Goal: Task Accomplishment & Management: Manage account settings

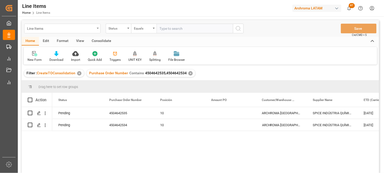
click at [96, 29] on div "Line Items" at bounding box center [62, 29] width 76 height 10
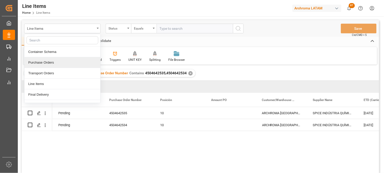
click at [38, 62] on div "Purchase Orders" at bounding box center [62, 62] width 76 height 11
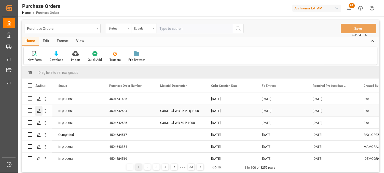
click at [38, 110] on icon "Press SPACE to select this row." at bounding box center [39, 111] width 4 height 4
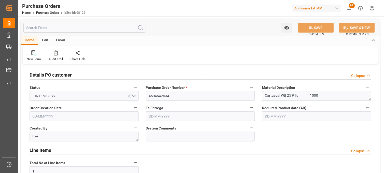
type input "11-07-2025"
type input "12-09-2025"
type input "18-09-2025"
type input "18-08-2025"
type input "[DATE]"
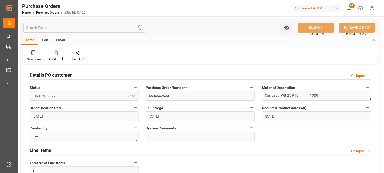
scroll to position [28, 0]
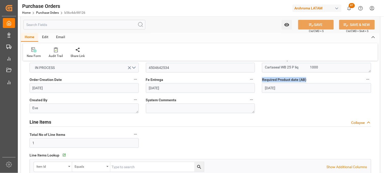
drag, startPoint x: 291, startPoint y: 79, endPoint x: 261, endPoint y: 79, distance: 29.8
click at [261, 79] on div "Required Product date (AB) 18-09-2025" at bounding box center [317, 84] width 116 height 20
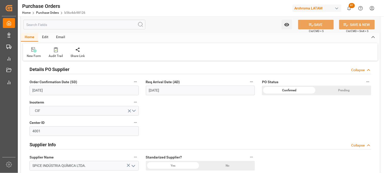
scroll to position [141, 0]
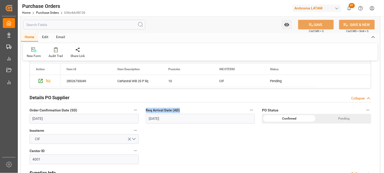
drag, startPoint x: 146, startPoint y: 110, endPoint x: 180, endPoint y: 110, distance: 33.9
click at [180, 110] on label "Req Arrival Date (AD)" at bounding box center [200, 110] width 109 height 7
drag, startPoint x: 180, startPoint y: 110, endPoint x: 169, endPoint y: 129, distance: 22.0
click at [169, 129] on div "Details PO customer Collapse Status IN PROCESS Purchase Order Number * 45046425…" at bounding box center [200, 147] width 359 height 446
click at [164, 131] on div "Details PO customer Collapse Status IN PROCESS Purchase Order Number * 45046425…" at bounding box center [200, 147] width 359 height 446
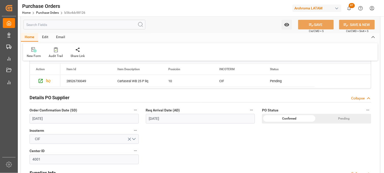
click at [81, 111] on label "Order Confirmation Date (SD)" at bounding box center [84, 110] width 109 height 7
click at [132, 111] on button "Order Confirmation Date (SD)" at bounding box center [135, 110] width 7 height 7
click at [66, 111] on div at bounding box center [192, 86] width 384 height 173
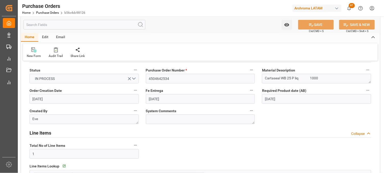
scroll to position [0, 0]
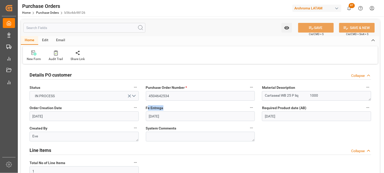
drag, startPoint x: 147, startPoint y: 108, endPoint x: 167, endPoint y: 109, distance: 19.6
click at [167, 109] on label "Fe Entrega" at bounding box center [200, 107] width 109 height 7
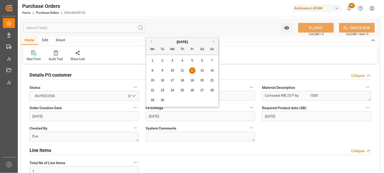
drag, startPoint x: 167, startPoint y: 109, endPoint x: 170, endPoint y: 117, distance: 9.3
click at [170, 117] on input "[DATE]" at bounding box center [200, 117] width 109 height 10
click at [172, 116] on input "[DATE]" at bounding box center [200, 117] width 109 height 10
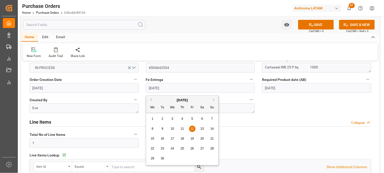
drag, startPoint x: 165, startPoint y: 87, endPoint x: 160, endPoint y: 87, distance: 5.1
click at [160, 87] on input "12-09-2025" at bounding box center [200, 88] width 109 height 10
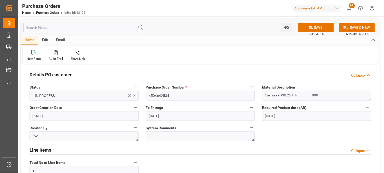
scroll to position [0, 0]
drag, startPoint x: 179, startPoint y: 129, endPoint x: 145, endPoint y: 130, distance: 33.7
click at [145, 130] on div "System Comments" at bounding box center [200, 133] width 116 height 20
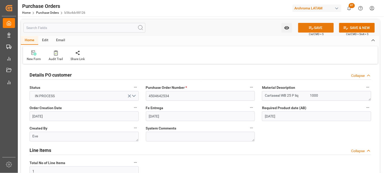
click at [325, 28] on button "SAVE" at bounding box center [316, 28] width 36 height 10
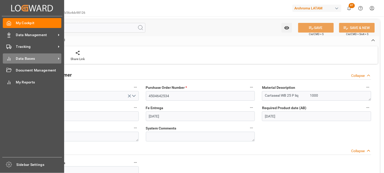
click at [21, 60] on span "Data Bases" at bounding box center [36, 58] width 40 height 5
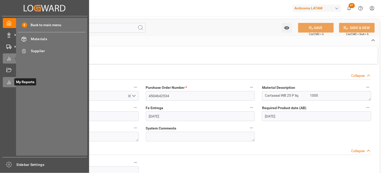
click at [8, 82] on icon at bounding box center [8, 82] width 5 height 5
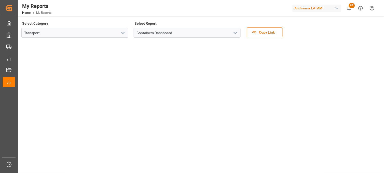
click at [236, 32] on polyline "open menu" at bounding box center [235, 33] width 3 height 2
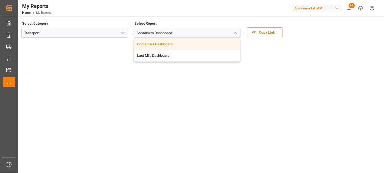
click at [120, 33] on icon "open menu" at bounding box center [123, 33] width 6 height 6
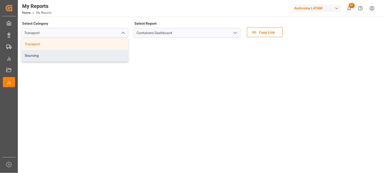
click at [51, 52] on div "Sourcing" at bounding box center [75, 55] width 107 height 11
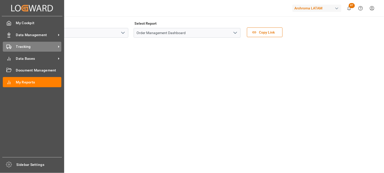
click at [12, 46] on div "Tracking Tracking" at bounding box center [32, 47] width 59 height 10
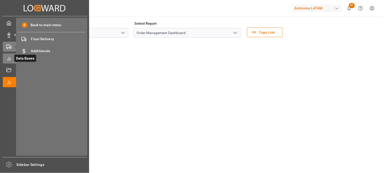
click at [7, 56] on icon at bounding box center [8, 58] width 5 height 5
click at [7, 47] on rect at bounding box center [8, 46] width 3 height 3
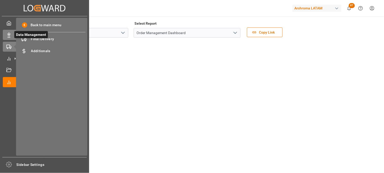
click at [5, 37] on div at bounding box center [7, 34] width 9 height 5
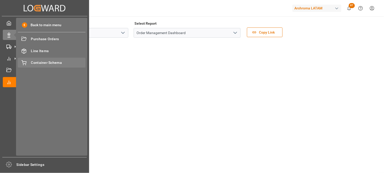
click at [43, 64] on span "Container Schema" at bounding box center [58, 62] width 55 height 5
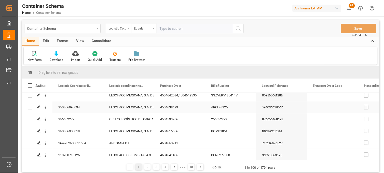
scroll to position [28, 0]
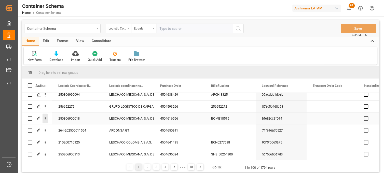
click at [45, 119] on icon "open menu" at bounding box center [45, 118] width 5 height 5
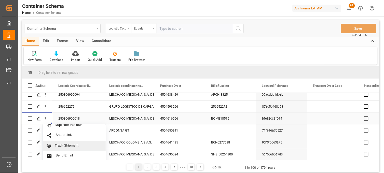
click at [51, 144] on span "Press SPACE to select this row." at bounding box center [51, 146] width 8 height 5
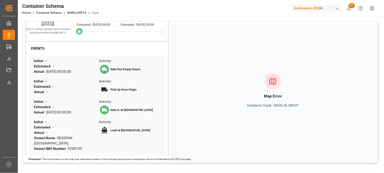
scroll to position [71, 0]
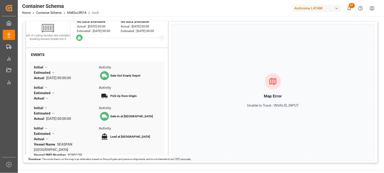
click at [44, 15] on div "Home Container Schema bfe82cc3f014 track" at bounding box center [60, 12] width 77 height 5
click at [45, 14] on link "Container Schema" at bounding box center [48, 13] width 25 height 4
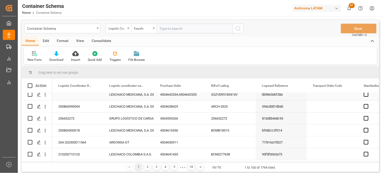
scroll to position [57, 0]
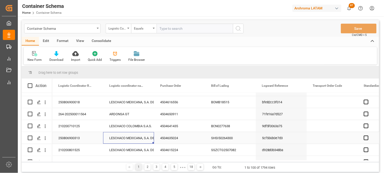
click at [122, 139] on div "LESCHACO MEXICANA, S.A. DE C.V." at bounding box center [128, 138] width 39 height 12
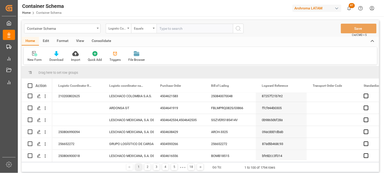
scroll to position [0, 0]
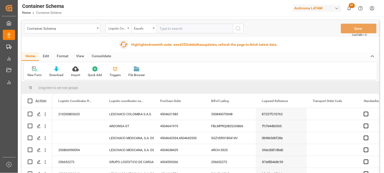
click at [126, 43] on icon "button" at bounding box center [124, 45] width 8 height 8
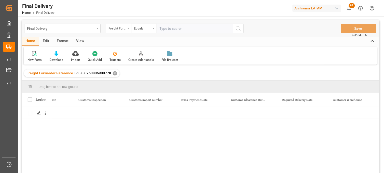
scroll to position [0, 546]
click at [39, 114] on icon "Press SPACE to select this row." at bounding box center [39, 113] width 4 height 4
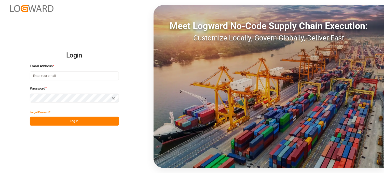
type input "[PERSON_NAME][EMAIL_ADDRESS][PERSON_NAME][DOMAIN_NAME]"
click at [66, 123] on button "Log In" at bounding box center [74, 121] width 89 height 9
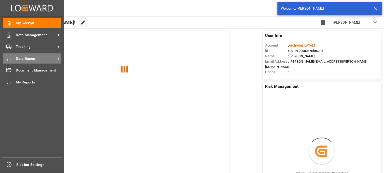
click at [14, 60] on div "Data Bases Data Bases" at bounding box center [32, 59] width 59 height 10
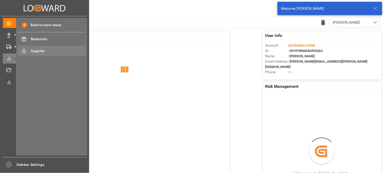
click at [41, 50] on span "Supplier" at bounding box center [58, 50] width 55 height 5
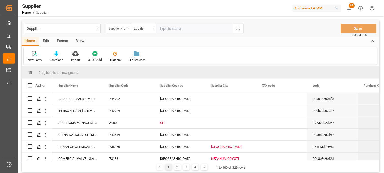
click at [124, 29] on div "Supplier Name" at bounding box center [117, 28] width 17 height 6
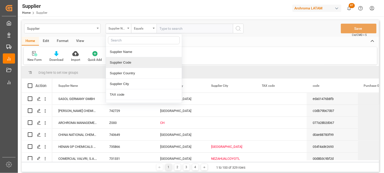
click at [128, 64] on div "Supplier Code" at bounding box center [144, 62] width 76 height 11
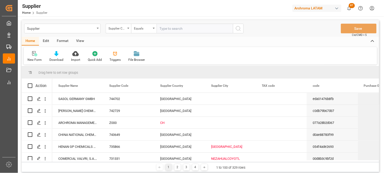
click at [168, 29] on input "text" at bounding box center [195, 29] width 76 height 10
paste input "Z154"
type input "Z154"
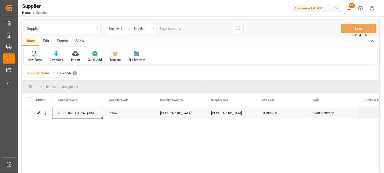
click at [80, 116] on div "SPICE INDUSTRIA QUIMICA LTDA" at bounding box center [77, 113] width 51 height 12
click at [115, 113] on div "Z154" at bounding box center [128, 113] width 51 height 12
click at [72, 113] on div "SPICE INDUSTRIA QUIMICA LTDA" at bounding box center [77, 113] width 51 height 12
click at [40, 112] on icon "Press SPACE to select this row." at bounding box center [39, 113] width 4 height 4
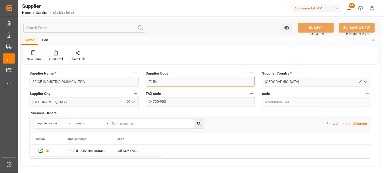
drag, startPoint x: 148, startPoint y: 83, endPoint x: 159, endPoint y: 83, distance: 10.7
click at [159, 83] on input "Z154" at bounding box center [200, 82] width 109 height 10
click at [162, 81] on input "Z154" at bounding box center [200, 82] width 109 height 10
drag, startPoint x: 161, startPoint y: 81, endPoint x: 145, endPoint y: 81, distance: 15.6
click at [145, 81] on div "Supplier Code Z154" at bounding box center [200, 78] width 116 height 20
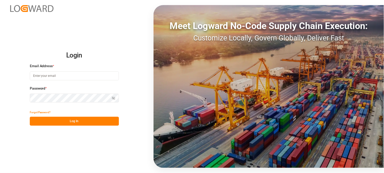
type input "[PERSON_NAME][EMAIL_ADDRESS][PERSON_NAME][DOMAIN_NAME]"
click at [59, 119] on button "Log In" at bounding box center [74, 121] width 89 height 9
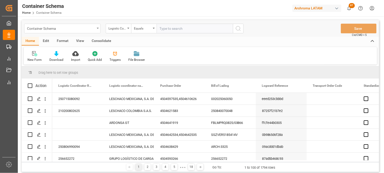
click at [98, 29] on div "Container Schema" at bounding box center [62, 29] width 76 height 10
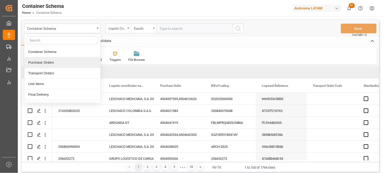
click at [47, 59] on div "Purchase Orders" at bounding box center [62, 62] width 76 height 11
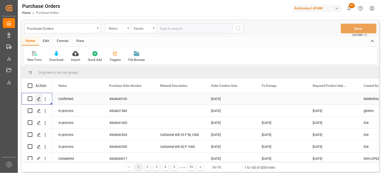
click at [38, 98] on icon "Press SPACE to select this row." at bounding box center [39, 99] width 4 height 4
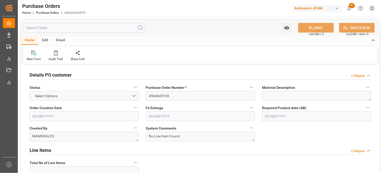
type input "1"
type input "[DATE]"
drag, startPoint x: 146, startPoint y: 108, endPoint x: 165, endPoint y: 108, distance: 18.9
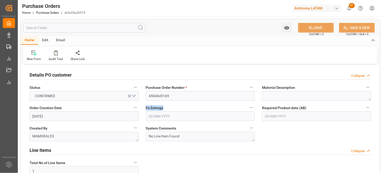
click at [165, 108] on label "Fe Entrega" at bounding box center [200, 107] width 109 height 7
click at [166, 109] on label "Fe Entrega" at bounding box center [200, 107] width 109 height 7
click at [248, 109] on button "Fe Entrega" at bounding box center [251, 107] width 7 height 7
click at [269, 126] on div at bounding box center [192, 86] width 384 height 173
click at [166, 108] on label "Fe Entrega" at bounding box center [200, 107] width 109 height 7
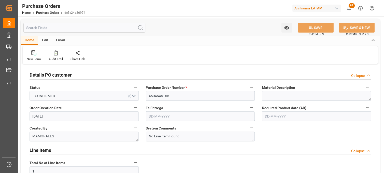
click at [248, 108] on button "Fe Entrega" at bounding box center [251, 107] width 7 height 7
drag, startPoint x: 145, startPoint y: 108, endPoint x: 192, endPoint y: 109, distance: 47.2
click at [192, 109] on div at bounding box center [192, 86] width 384 height 173
click at [195, 109] on label "Fe Entrega" at bounding box center [200, 107] width 109 height 7
click at [248, 109] on button "Fe Entrega" at bounding box center [251, 107] width 7 height 7
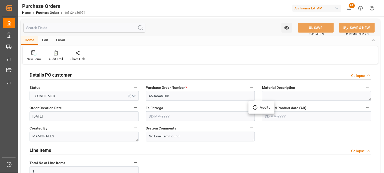
click at [264, 127] on div at bounding box center [192, 86] width 384 height 173
click at [169, 110] on label "Fe Entrega" at bounding box center [200, 107] width 109 height 7
click at [248, 110] on button "Fe Entrega" at bounding box center [251, 107] width 7 height 7
click at [258, 122] on div at bounding box center [192, 86] width 384 height 173
drag, startPoint x: 146, startPoint y: 108, endPoint x: 220, endPoint y: 110, distance: 74.2
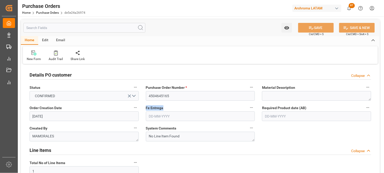
click at [214, 110] on label "Fe Entrega" at bounding box center [200, 107] width 109 height 7
drag, startPoint x: 220, startPoint y: 110, endPoint x: 261, endPoint y: 121, distance: 42.4
click at [261, 121] on div "Required Product date (AB)" at bounding box center [317, 113] width 116 height 20
click at [155, 116] on input "text" at bounding box center [200, 117] width 109 height 10
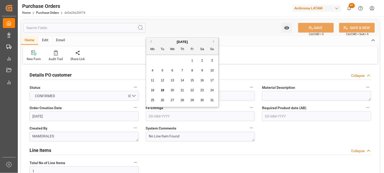
click at [147, 111] on label "Fe Entrega" at bounding box center [200, 107] width 109 height 7
click at [248, 111] on button "Fe Entrega" at bounding box center [251, 107] width 7 height 7
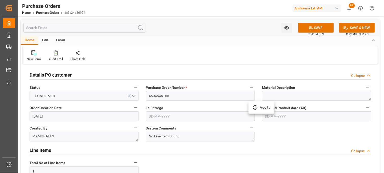
click at [144, 108] on div at bounding box center [192, 86] width 384 height 173
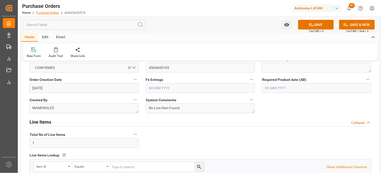
click at [46, 12] on link "Purchase Orders" at bounding box center [47, 13] width 23 height 4
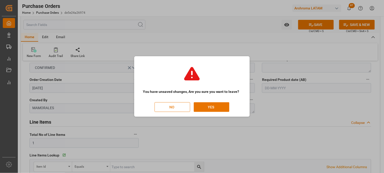
click at [176, 109] on button "NO" at bounding box center [173, 107] width 36 height 10
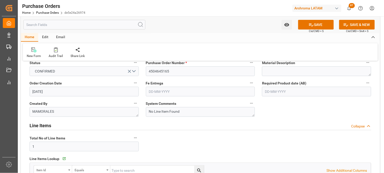
scroll to position [0, 0]
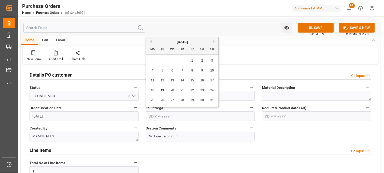
click at [150, 118] on input "text" at bounding box center [200, 117] width 109 height 10
drag, startPoint x: 270, startPoint y: 130, endPoint x: 271, endPoint y: 128, distance: 2.7
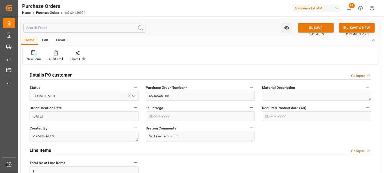
click at [313, 31] on button "SAVE" at bounding box center [316, 28] width 36 height 10
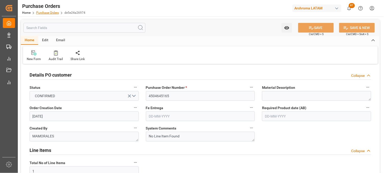
click at [47, 12] on link "Purchase Orders" at bounding box center [47, 13] width 23 height 4
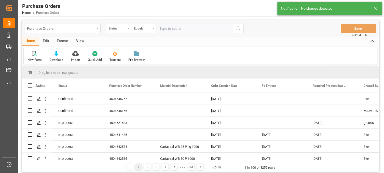
drag, startPoint x: 120, startPoint y: 30, endPoint x: 122, endPoint y: 33, distance: 4.1
click at [121, 30] on div "Status" at bounding box center [117, 28] width 17 height 6
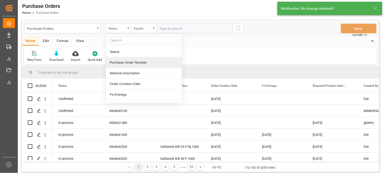
click at [121, 67] on div "Purchase Order Number" at bounding box center [144, 62] width 76 height 11
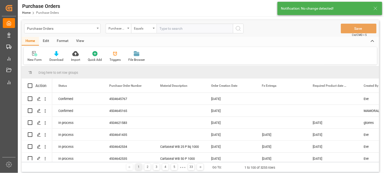
click at [175, 29] on input "text" at bounding box center [195, 29] width 76 height 10
paste input "4504646433"
type input "4504646433"
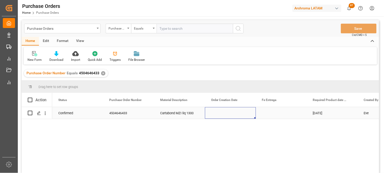
click at [225, 113] on div "Press SPACE to select this row." at bounding box center [230, 113] width 51 height 12
click at [39, 113] on icon "Press SPACE to select this row." at bounding box center [39, 113] width 4 height 4
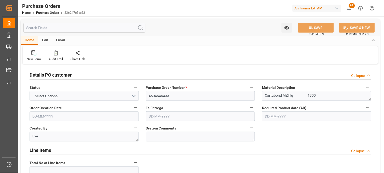
type input "1"
type input "10-09-2025"
type input "[DATE]"
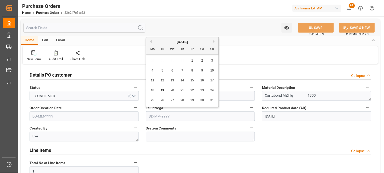
drag, startPoint x: 159, startPoint y: 115, endPoint x: 112, endPoint y: 116, distance: 46.9
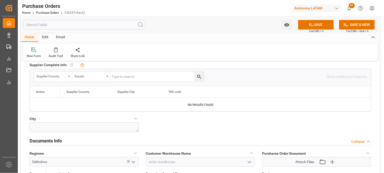
scroll to position [255, 0]
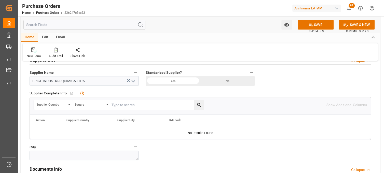
click at [129, 95] on div "No child Object linked" at bounding box center [129, 93] width 100 height 5
drag, startPoint x: 29, startPoint y: 146, endPoint x: 37, endPoint y: 149, distance: 8.5
click at [37, 149] on label "City" at bounding box center [84, 147] width 109 height 7
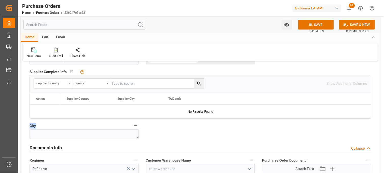
scroll to position [283, 0]
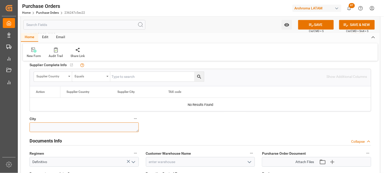
click at [52, 129] on textarea at bounding box center [84, 128] width 109 height 10
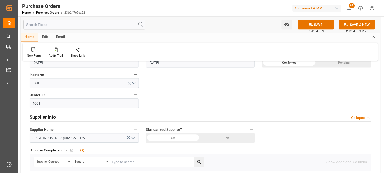
scroll to position [198, 0]
drag, startPoint x: 41, startPoint y: 137, endPoint x: 95, endPoint y: 142, distance: 54.5
click at [95, 142] on input "SPICE INDÚSTRIA QUÍMICA LTDA." at bounding box center [84, 138] width 109 height 10
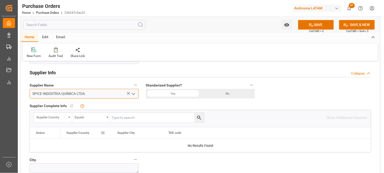
scroll to position [255, 0]
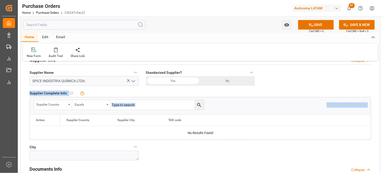
drag, startPoint x: 55, startPoint y: 99, endPoint x: 200, endPoint y: 141, distance: 151.1
click at [200, 141] on div "Supplier Complete Info   No child Object linked Supplier Country Equals Show Ad…" at bounding box center [200, 115] width 349 height 54
click at [39, 161] on div "City" at bounding box center [84, 152] width 116 height 20
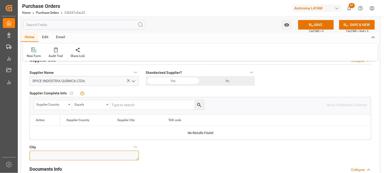
click at [37, 157] on textarea at bounding box center [84, 156] width 109 height 10
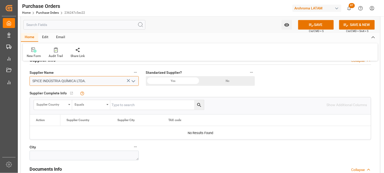
drag, startPoint x: 62, startPoint y: 77, endPoint x: 78, endPoint y: 79, distance: 15.4
click at [78, 79] on input "SPICE INDÚSTRIA QUÍMICA LTDA." at bounding box center [84, 81] width 109 height 10
click at [135, 82] on icon "open menu" at bounding box center [133, 81] width 6 height 6
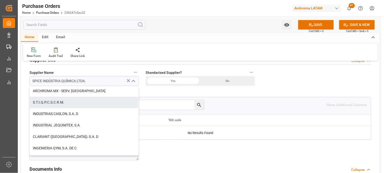
scroll to position [340, 0]
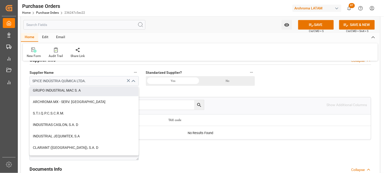
click at [128, 81] on icon at bounding box center [128, 80] width 3 height 3
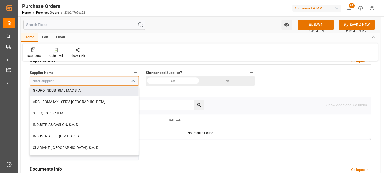
click at [73, 84] on input at bounding box center [84, 81] width 109 height 10
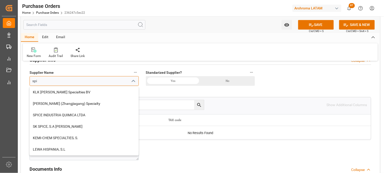
scroll to position [0, 0]
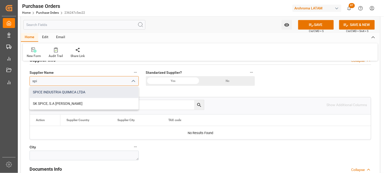
click at [64, 94] on div "SPICE INDUSTRIA QUIMICA LTDA" at bounding box center [84, 92] width 109 height 11
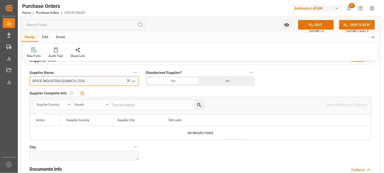
type input "SPICE INDUSTRIA QUIMICA LTDA"
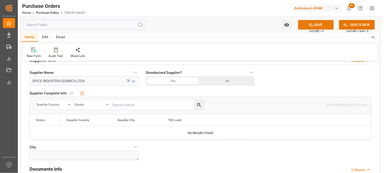
click at [312, 25] on icon at bounding box center [311, 24] width 5 height 5
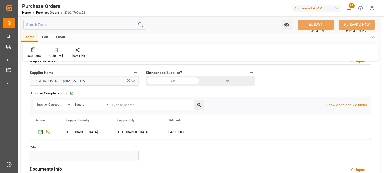
drag, startPoint x: 33, startPoint y: 156, endPoint x: 75, endPoint y: 154, distance: 42.1
click at [75, 155] on textarea at bounding box center [84, 156] width 109 height 10
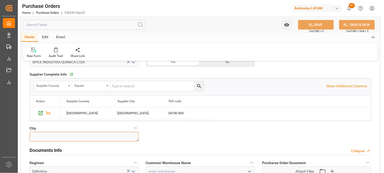
scroll to position [283, 0]
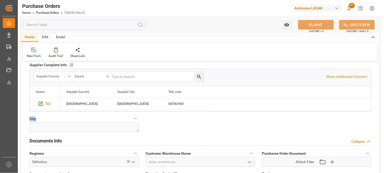
drag, startPoint x: 29, startPoint y: 118, endPoint x: 125, endPoint y: 127, distance: 96.7
click at [125, 127] on div "City" at bounding box center [84, 124] width 116 height 20
click at [117, 129] on textarea at bounding box center [84, 128] width 109 height 10
click at [134, 119] on icon "button" at bounding box center [135, 118] width 3 height 1
click at [141, 119] on icon at bounding box center [139, 119] width 5 height 5
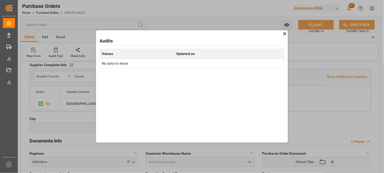
drag, startPoint x: 119, startPoint y: 64, endPoint x: 109, endPoint y: 65, distance: 9.7
click at [118, 64] on td "No data to show" at bounding box center [192, 64] width 185 height 10
click at [285, 34] on icon at bounding box center [284, 33] width 3 height 3
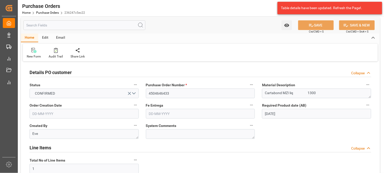
scroll to position [0, 0]
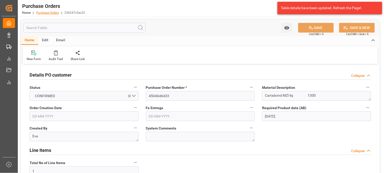
click at [41, 13] on link "Purchase Orders" at bounding box center [47, 13] width 23 height 4
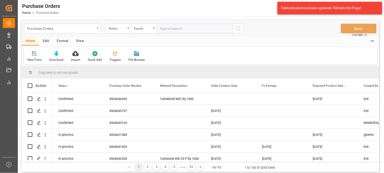
click at [98, 29] on div "Purchase Orders" at bounding box center [62, 29] width 76 height 10
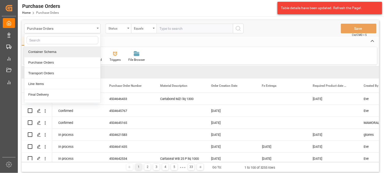
click at [56, 54] on div "Container Schema" at bounding box center [62, 52] width 76 height 11
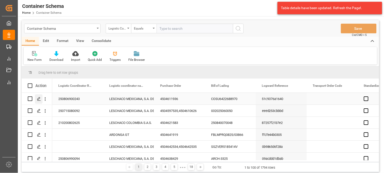
click at [39, 98] on icon "Press SPACE to select this row." at bounding box center [39, 99] width 4 height 4
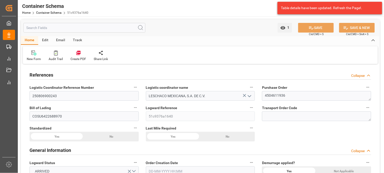
type input "21"
type input "7"
type input "1"
type input "21000"
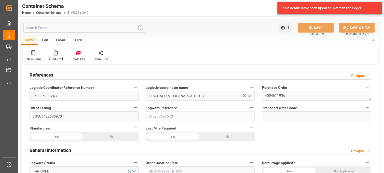
type input "21000"
type input "Cosco"
type input "COSCO Shipping Co. Ltd."
type input "CNSGH"
type input "CNSHA"
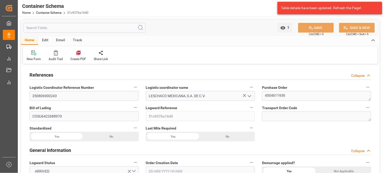
type input "MXZLO"
type input "9337913"
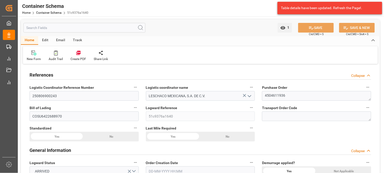
type input "9337913"
type input "17-07-2025 00:00"
type input "15-07-2025"
type input "17-07-2025"
type input "12-07-2025 00:00"
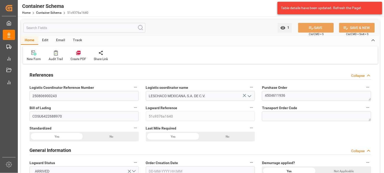
type input "13-07-2025 00:00"
type input "12-07-2025 00:00"
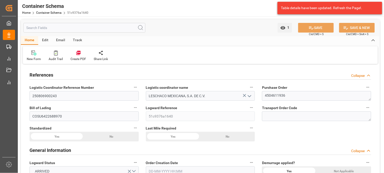
type input "02-08-2025 00:00"
type input "01-08-2025 00:00"
type input "02-08-2025 00:00"
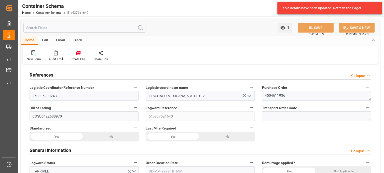
type input "05-08-2025 04:00"
type input "07-08-2025 10:28"
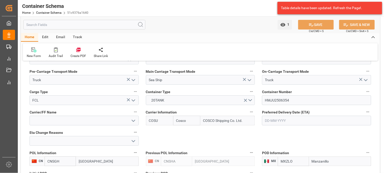
scroll to position [481, 0]
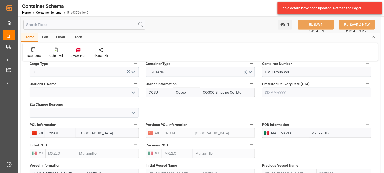
click at [272, 106] on div "References Collapse Logistic Coordinator Reference Number 250806900243 Logistic…" at bounding box center [200, 55] width 359 height 942
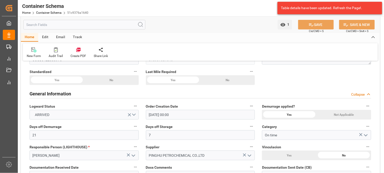
scroll to position [0, 0]
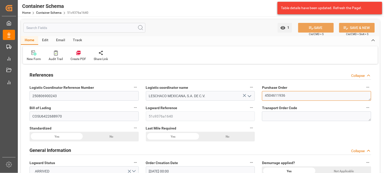
click at [275, 96] on textarea "4504611936" at bounding box center [316, 96] width 109 height 10
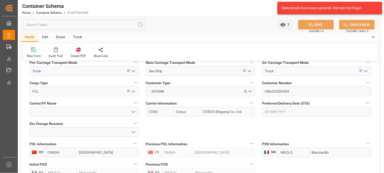
scroll to position [481, 0]
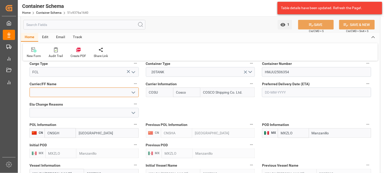
click at [92, 90] on input at bounding box center [84, 93] width 109 height 10
type input "S"
click at [79, 93] on input at bounding box center [84, 93] width 109 height 10
type input "STARLUX"
drag, startPoint x: 55, startPoint y: 92, endPoint x: 25, endPoint y: 91, distance: 30.1
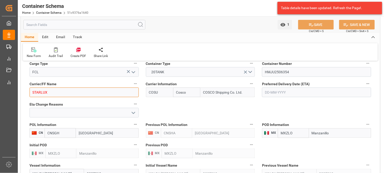
click at [25, 91] on div "References Collapse Logistic Coordinator Reference Number 250806900243 Logistic…" at bounding box center [200, 55] width 359 height 942
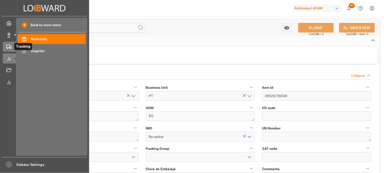
click at [9, 47] on icon at bounding box center [8, 46] width 5 height 5
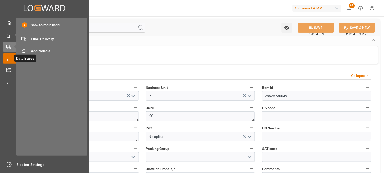
click at [11, 59] on icon at bounding box center [8, 58] width 5 height 5
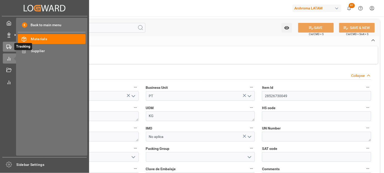
click at [9, 49] on div at bounding box center [7, 46] width 9 height 5
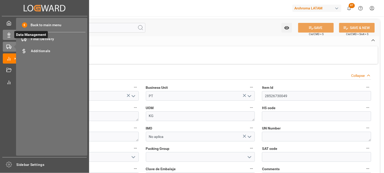
click at [10, 36] on icon at bounding box center [8, 35] width 5 height 5
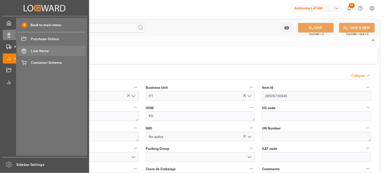
click at [34, 49] on span "Line Items" at bounding box center [58, 50] width 55 height 5
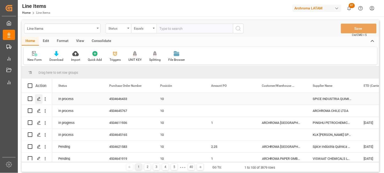
click at [39, 101] on line "Press SPACE to select this row." at bounding box center [38, 101] width 3 height 0
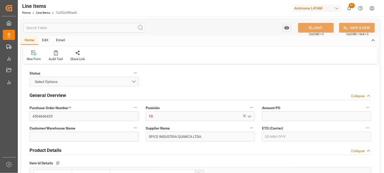
type input "7800"
type input "2842.9"
type input "19-08-2025 20:41"
type input "[DATE] 03:46"
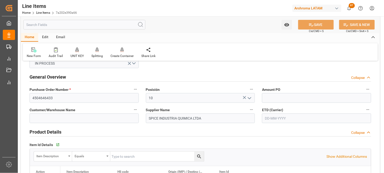
scroll to position [28, 0]
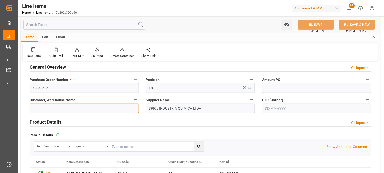
click at [108, 109] on input at bounding box center [84, 109] width 109 height 10
click at [68, 101] on span "Customer/Warehouse Name" at bounding box center [53, 100] width 46 height 5
click at [132, 101] on button "Customer/Warehouse Name" at bounding box center [135, 100] width 7 height 7
click at [205, 117] on div at bounding box center [192, 86] width 384 height 173
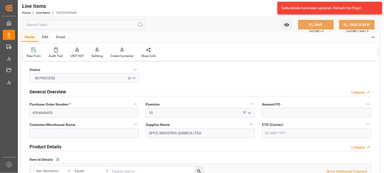
scroll to position [0, 0]
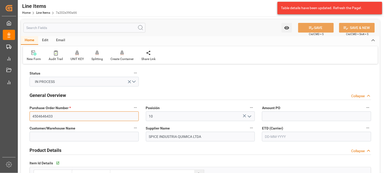
click at [48, 115] on input "4504646433" at bounding box center [84, 117] width 109 height 10
click at [72, 117] on input "4504646433" at bounding box center [84, 117] width 109 height 10
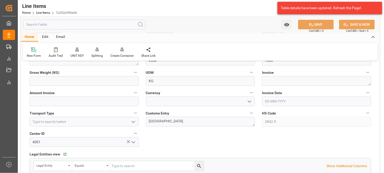
scroll to position [226, 0]
click at [133, 122] on polyline "open menu" at bounding box center [133, 122] width 3 height 2
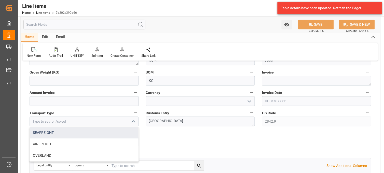
click at [112, 133] on div "SEAFREIGHT" at bounding box center [84, 132] width 109 height 11
type input "SEAFREIGHT"
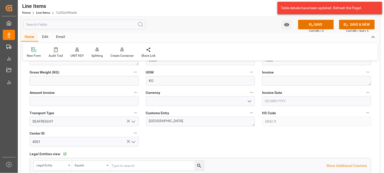
click at [252, 135] on div "Status IN PROCESS General Overview Collapse Purchase Order Number * 4504646433 …" at bounding box center [200, 88] width 359 height 499
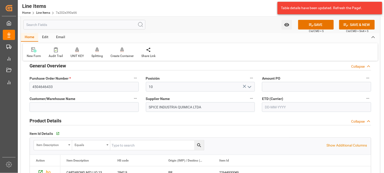
scroll to position [0, 0]
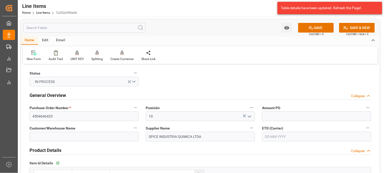
drag, startPoint x: 128, startPoint y: 81, endPoint x: 132, endPoint y: 80, distance: 3.4
click at [128, 81] on icon "open menu" at bounding box center [129, 81] width 5 height 5
click at [133, 81] on button "Select Options" at bounding box center [84, 82] width 109 height 10
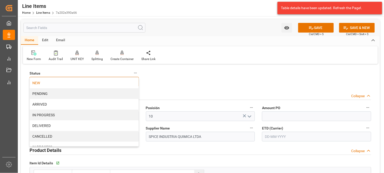
click at [56, 82] on div "NEW" at bounding box center [84, 83] width 109 height 11
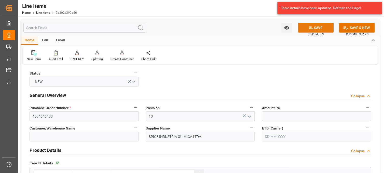
click at [312, 28] on icon at bounding box center [311, 27] width 5 height 5
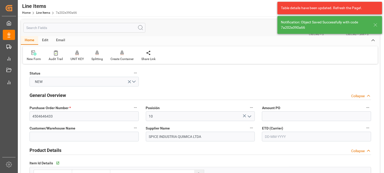
type input "19-08-2025 20:44"
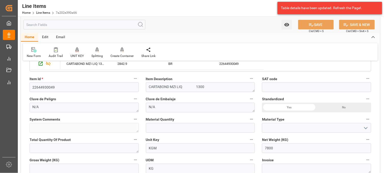
scroll to position [141, 0]
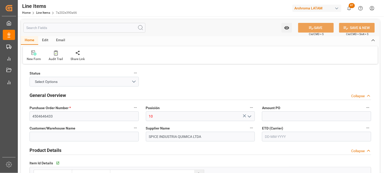
type input "7800"
type input "2842.9"
type input "[DATE] 20:44"
type input "[DATE] 03:46"
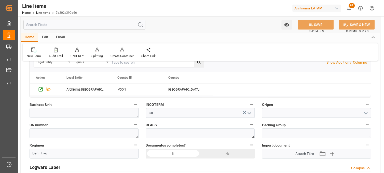
scroll to position [340, 0]
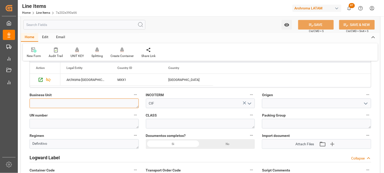
click at [44, 102] on textarea at bounding box center [84, 104] width 109 height 10
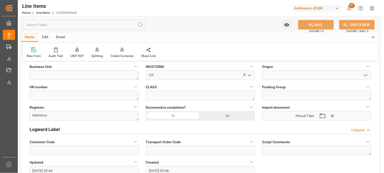
click at [160, 86] on label "CLASS" at bounding box center [200, 87] width 109 height 7
click at [248, 86] on button "CLASS" at bounding box center [251, 87] width 7 height 7
click at [261, 76] on div at bounding box center [192, 86] width 384 height 173
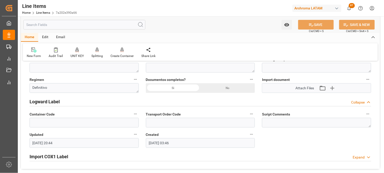
scroll to position [396, 0]
drag, startPoint x: 264, startPoint y: 78, endPoint x: 301, endPoint y: 79, distance: 36.5
click at [301, 79] on label "Import document" at bounding box center [316, 79] width 109 height 7
click at [270, 79] on span "Import document" at bounding box center [276, 79] width 28 height 5
click at [365, 79] on button "Import document" at bounding box center [368, 79] width 7 height 7
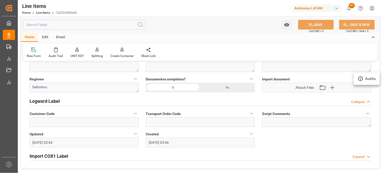
drag, startPoint x: 262, startPoint y: 78, endPoint x: 291, endPoint y: 78, distance: 28.8
click at [291, 78] on div at bounding box center [192, 86] width 384 height 173
drag, startPoint x: 278, startPoint y: 80, endPoint x: 262, endPoint y: 79, distance: 16.1
click at [262, 79] on body "Created by potrace 1.15, written by [PERSON_NAME] [DATE]-[DATE] Created by potr…" at bounding box center [192, 86] width 384 height 173
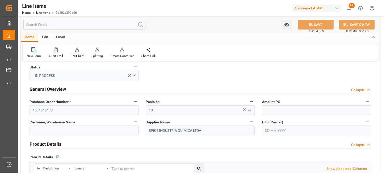
scroll to position [0, 0]
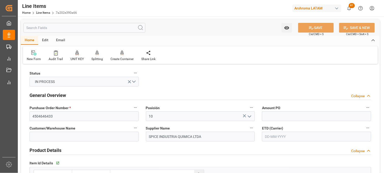
click at [262, 130] on span "ETD (Carrier)" at bounding box center [272, 128] width 21 height 5
click at [365, 130] on button "ETD (Carrier)" at bounding box center [368, 128] width 7 height 7
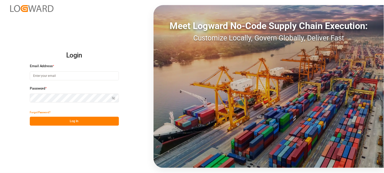
type input "[PERSON_NAME][EMAIL_ADDRESS][PERSON_NAME][DOMAIN_NAME]"
click at [69, 120] on button "Log In" at bounding box center [74, 121] width 89 height 9
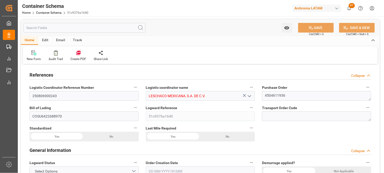
type input "21"
type input "7"
type input "1"
type input "21000"
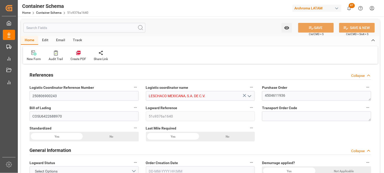
type input "21000"
type input "Cosco"
type input "COSCO Shipping Co. Ltd."
type input "CNSGH"
type input "CNSHA"
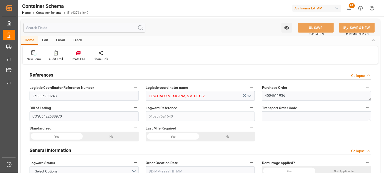
type input "MXZLO"
type input "9337913"
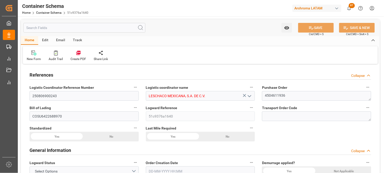
type input "9337913"
type input "17-07-2025 00:00"
type input "15-07-2025"
type input "17-07-2025"
type input "12-07-2025 00:00"
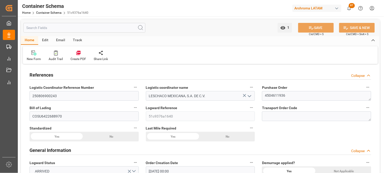
type input "13-07-2025 00:00"
type input "12-07-2025 00:00"
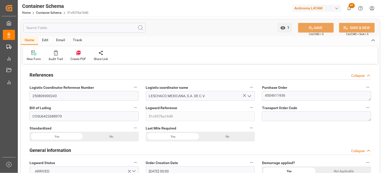
type input "02-08-2025 00:00"
type input "01-08-2025 00:00"
type input "02-08-2025 00:00"
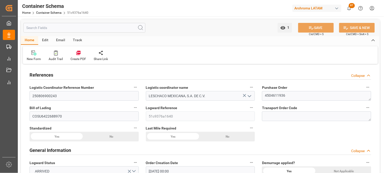
type input "05-08-2025 04:00"
type input "07-08-2025 10:28"
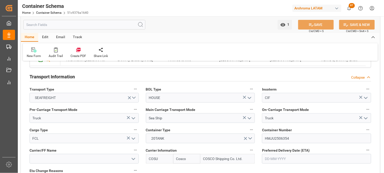
scroll to position [424, 0]
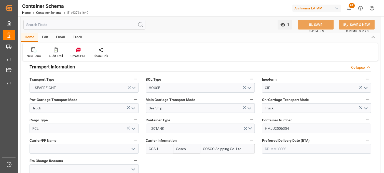
click at [132, 149] on polyline "open menu" at bounding box center [133, 150] width 3 height 2
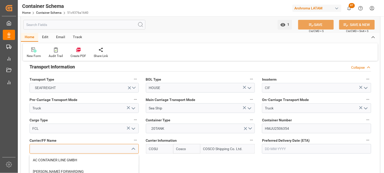
click at [100, 149] on input at bounding box center [84, 149] width 109 height 10
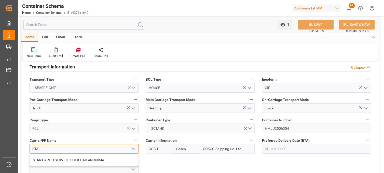
type input "STA"
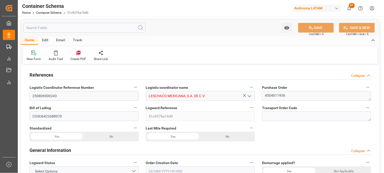
type input "21"
type input "7"
type input "1"
type input "21000"
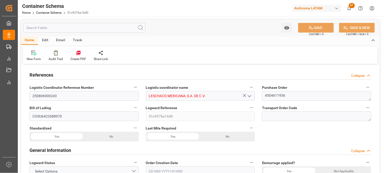
type input "21000"
type input "Cosco"
type input "COSCO Shipping Co. Ltd."
type input "CNSGH"
type input "CNSHA"
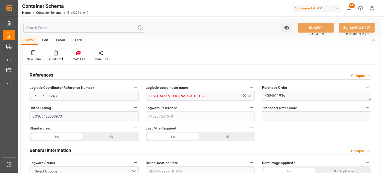
type input "MXZLO"
type input "9337913"
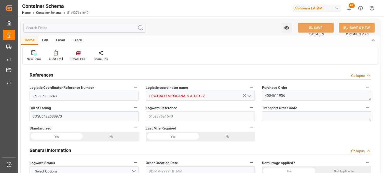
type input "9337913"
type input "17-07-2025 00:00"
type input "15-07-2025"
type input "17-07-2025"
type input "12-07-2025 00:00"
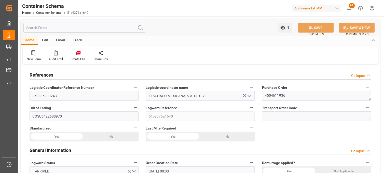
type input "13-07-2025 00:00"
type input "12-07-2025 00:00"
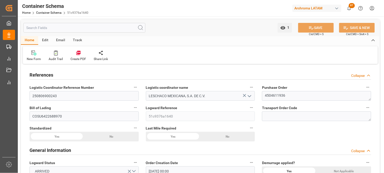
type input "02-08-2025 00:00"
type input "01-08-2025 00:00"
type input "02-08-2025 00:00"
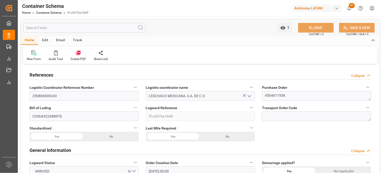
type input "05-08-2025 04:00"
type input "07-08-2025 10:28"
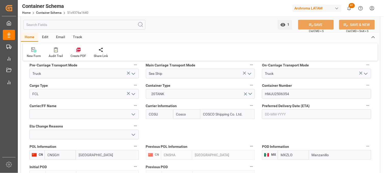
scroll to position [453, 0]
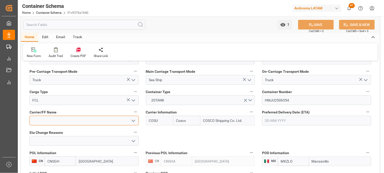
click at [63, 123] on input at bounding box center [84, 121] width 109 height 10
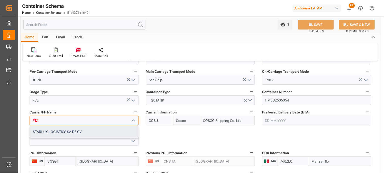
click at [63, 136] on div "STARLUX LOGISTICS SA DE CV" at bounding box center [84, 131] width 109 height 11
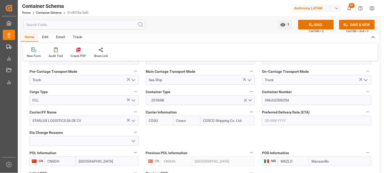
click at [310, 26] on icon at bounding box center [311, 24] width 5 height 5
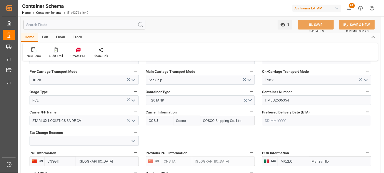
type input "STARLUX LOGISTICS SA DE CV"
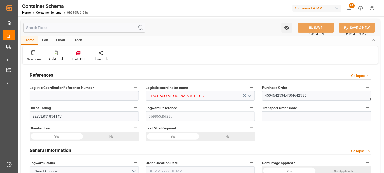
type input "0"
type input "7"
type input "2"
type input "2000"
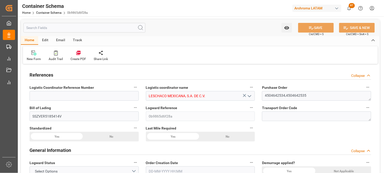
type input "2118"
type input "Hapag [PERSON_NAME]"
type input "Hapag [PERSON_NAME] Aktiengesellschaft"
type input "BRSSZ"
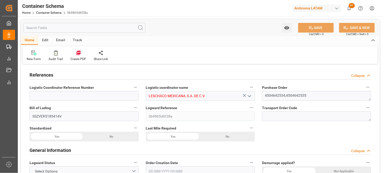
type input "MXVER"
type input "9302102"
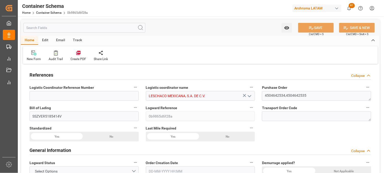
type input "9302102"
type input "19-08-2025 11:45"
type input "[DATE]"
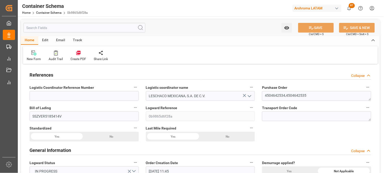
type input "11-08-2025 12:30"
type input "03-09-2025 00:00"
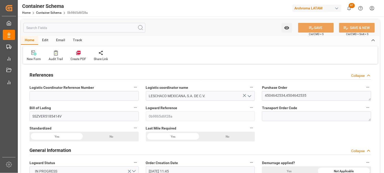
type input "03-09-2025 00:00"
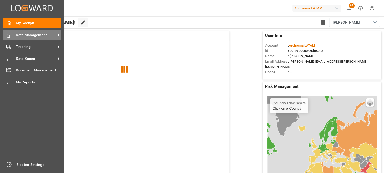
click at [13, 36] on div "Data Management Data Management" at bounding box center [32, 35] width 59 height 10
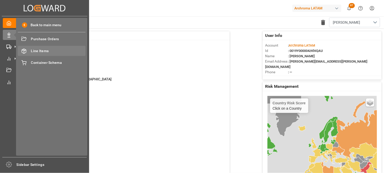
click at [37, 50] on span "Line Items" at bounding box center [58, 50] width 55 height 5
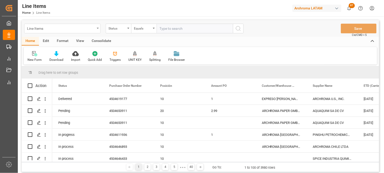
click at [74, 28] on div "Line Items" at bounding box center [61, 28] width 68 height 6
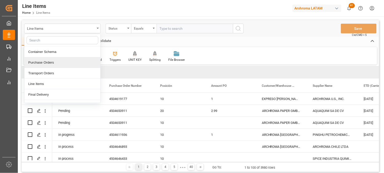
click at [61, 61] on div "Purchase Orders" at bounding box center [62, 62] width 76 height 11
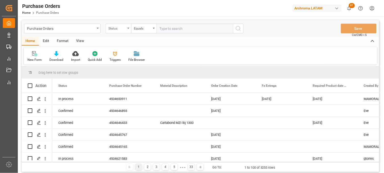
click at [125, 30] on div "Status" at bounding box center [117, 28] width 17 height 6
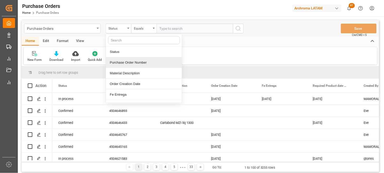
click at [136, 62] on div "Purchase Order Number" at bounding box center [144, 62] width 76 height 11
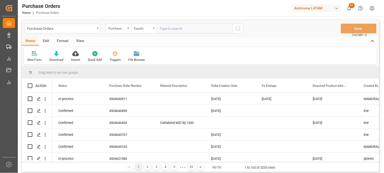
click at [166, 28] on input "text" at bounding box center [195, 29] width 76 height 10
paste input "4504632239"
type input "4504632239"
click at [145, 32] on div "Equals" at bounding box center [143, 29] width 25 height 10
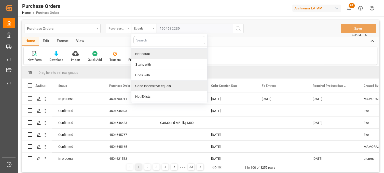
scroll to position [29, 0]
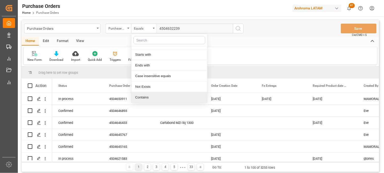
click at [152, 95] on div "Contains" at bounding box center [169, 97] width 76 height 11
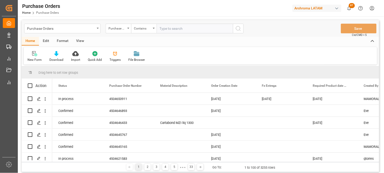
click at [184, 26] on input "text" at bounding box center [195, 29] width 76 height 10
paste input "4504632239"
paste input "4504625748"
click at [204, 30] on input "4504632239,4504625748," at bounding box center [195, 29] width 76 height 10
paste input "4504644469"
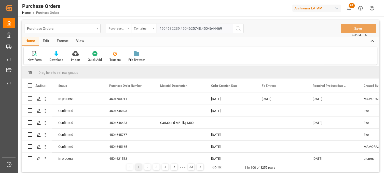
type input "4504632239,4504625748,4504644469"
click at [238, 27] on icon "search button" at bounding box center [238, 28] width 6 height 6
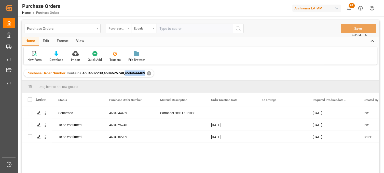
drag, startPoint x: 144, startPoint y: 73, endPoint x: 124, endPoint y: 74, distance: 20.4
click at [124, 74] on div "Purchase Order Number Contains 4504632239,4504625748,4504644469 ✕" at bounding box center [89, 74] width 130 height 8
copy span "4504644469"
click at [218, 115] on div "Press SPACE to select this row." at bounding box center [230, 113] width 51 height 12
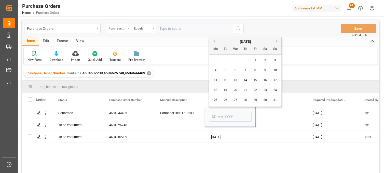
click at [214, 41] on button "Previous Month" at bounding box center [213, 41] width 3 height 3
click at [233, 80] on div "16" at bounding box center [236, 80] width 6 height 6
type input "16-07-2025"
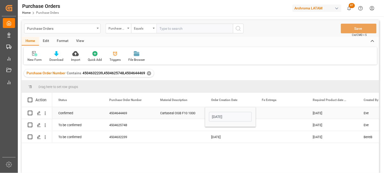
click at [270, 115] on div "Press SPACE to select this row." at bounding box center [281, 113] width 51 height 12
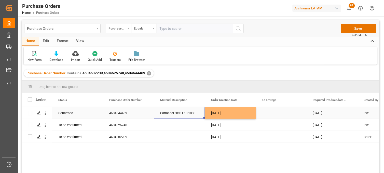
click at [175, 112] on div "Cartaseal OGB F10 1000" at bounding box center [179, 113] width 51 height 12
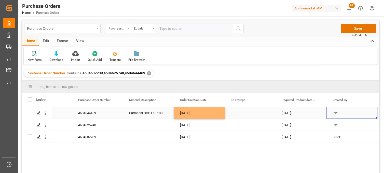
scroll to position [0, 82]
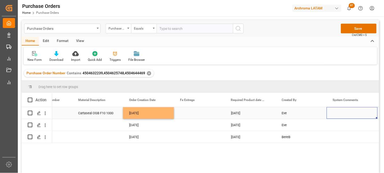
click at [338, 111] on div "Press SPACE to select this row." at bounding box center [352, 113] width 51 height 12
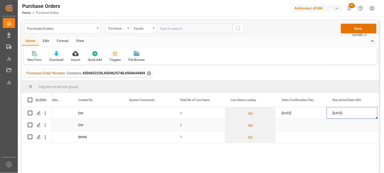
scroll to position [0, 337]
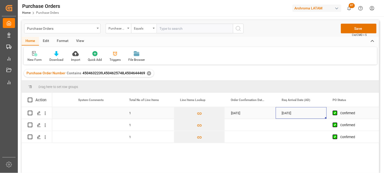
click at [288, 114] on div "24-08-2025" at bounding box center [301, 113] width 51 height 12
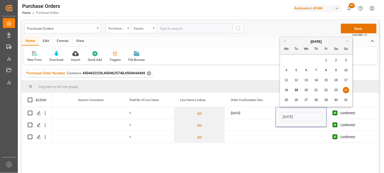
click at [316, 101] on span "28" at bounding box center [316, 100] width 3 height 4
type input "28-08-2025"
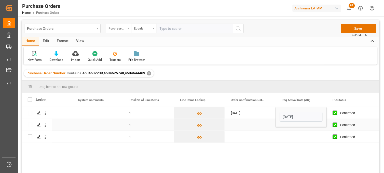
click at [288, 129] on div "Press SPACE to select this row." at bounding box center [301, 125] width 51 height 12
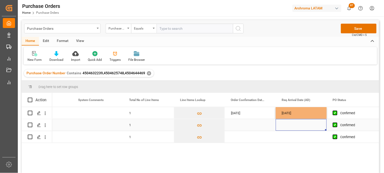
click at [286, 125] on div "Press SPACE to select this row." at bounding box center [301, 125] width 51 height 12
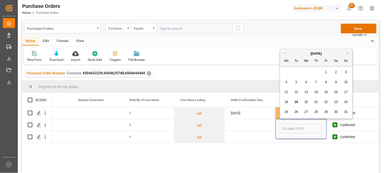
click at [315, 112] on span "28" at bounding box center [316, 112] width 3 height 4
type input "28-08-2025"
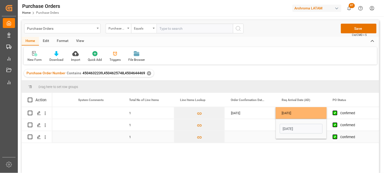
click at [291, 140] on div "Press SPACE to select this row." at bounding box center [301, 137] width 51 height 12
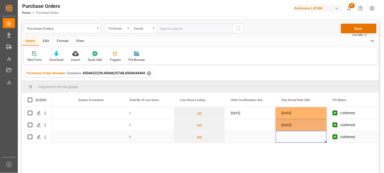
click at [284, 137] on div "Press SPACE to select this row." at bounding box center [301, 137] width 51 height 12
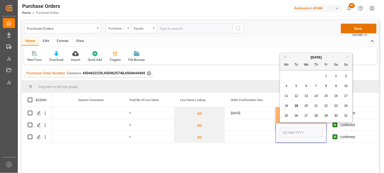
click at [316, 117] on span "28" at bounding box center [316, 116] width 3 height 4
type input "28-08-2025"
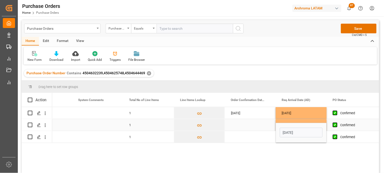
click at [241, 125] on div "Press SPACE to select this row." at bounding box center [250, 125] width 51 height 12
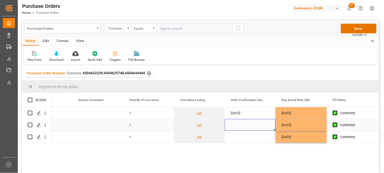
click at [236, 126] on div "Press SPACE to select this row." at bounding box center [250, 125] width 51 height 12
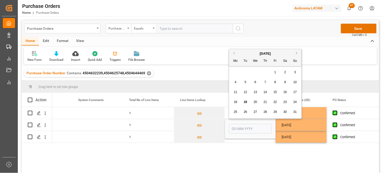
drag, startPoint x: 264, startPoint y: 83, endPoint x: 258, endPoint y: 110, distance: 27.8
click at [265, 83] on span "7" at bounding box center [266, 83] width 2 height 4
type input "07-08-2025"
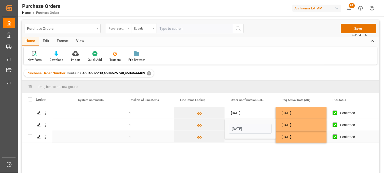
click at [241, 140] on div "Press SPACE to select this row." at bounding box center [250, 137] width 51 height 12
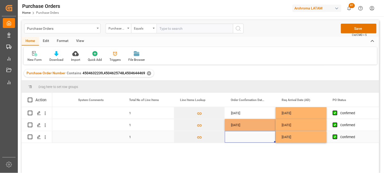
click at [239, 138] on div "Press SPACE to select this row." at bounding box center [250, 137] width 51 height 12
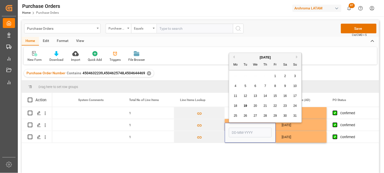
drag, startPoint x: 263, startPoint y: 85, endPoint x: 276, endPoint y: 106, distance: 25.0
click at [262, 86] on div "7" at bounding box center [265, 86] width 6 height 6
type input "07-08-2025"
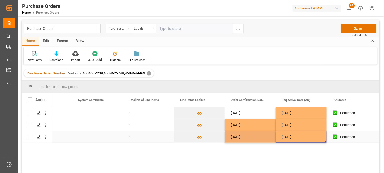
click at [287, 136] on div "28-08-2025" at bounding box center [301, 137] width 51 height 12
click at [89, 111] on div "Press SPACE to select this row." at bounding box center [97, 113] width 51 height 12
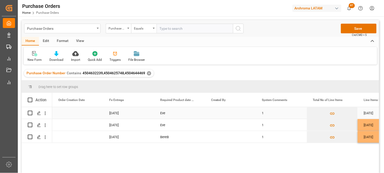
scroll to position [0, 153]
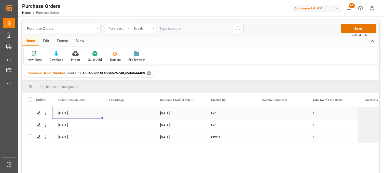
click at [122, 113] on div "Press SPACE to select this row." at bounding box center [128, 113] width 51 height 12
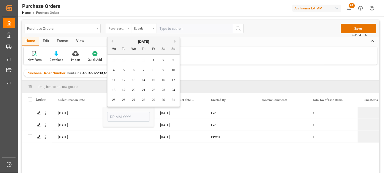
click at [175, 40] on button "Next Month" at bounding box center [176, 41] width 3 height 3
click at [155, 62] on div "5" at bounding box center [154, 61] width 6 height 6
type input "05-09-2025"
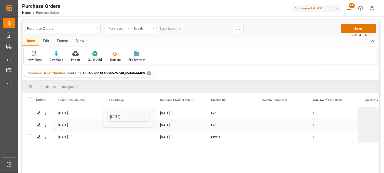
click at [113, 128] on div "Press SPACE to select this row." at bounding box center [128, 125] width 51 height 12
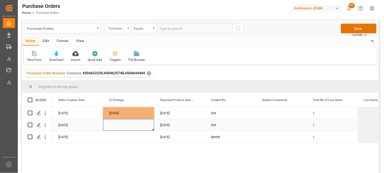
click at [112, 124] on div "Press SPACE to select this row." at bounding box center [128, 125] width 51 height 12
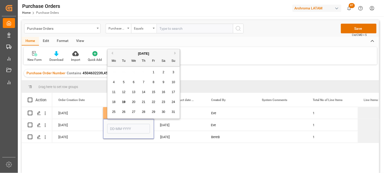
click at [175, 54] on button "Next Month" at bounding box center [176, 53] width 3 height 3
click at [153, 73] on span "5" at bounding box center [154, 73] width 2 height 4
type input "05-09-2025"
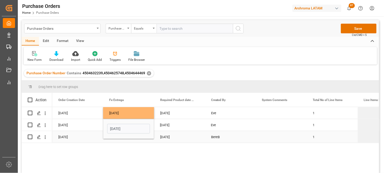
click at [116, 141] on div "Press SPACE to select this row." at bounding box center [128, 137] width 51 height 12
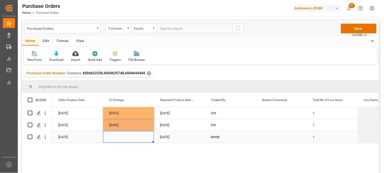
click at [115, 138] on div "Press SPACE to select this row." at bounding box center [128, 137] width 51 height 12
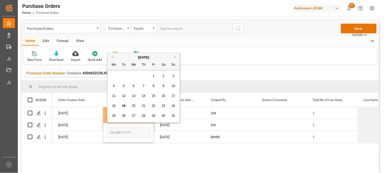
click at [177, 56] on button "Next Month" at bounding box center [176, 57] width 3 height 3
click at [154, 76] on span "5" at bounding box center [154, 76] width 2 height 4
type input "05-09-2025"
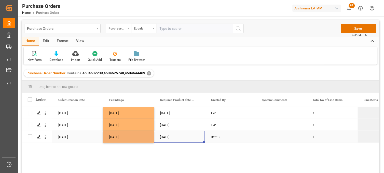
click at [168, 138] on div "07-08-2025" at bounding box center [179, 137] width 51 height 12
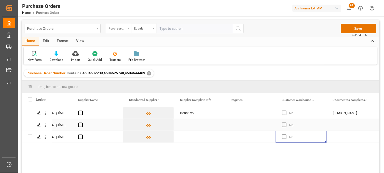
scroll to position [0, 795]
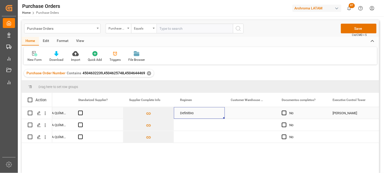
click at [189, 115] on div "Definitivo" at bounding box center [199, 114] width 39 height 12
drag, startPoint x: 197, startPoint y: 115, endPoint x: 178, endPoint y: 115, distance: 19.1
click at [178, 115] on input "Definitivo" at bounding box center [199, 116] width 43 height 10
click at [184, 127] on div "Press SPACE to select this row." at bounding box center [199, 125] width 51 height 12
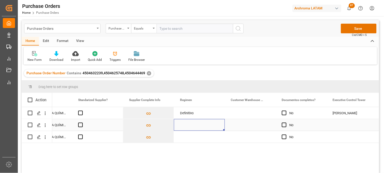
click at [184, 127] on div "Press SPACE to select this row." at bounding box center [199, 125] width 51 height 12
click at [184, 125] on input "Press SPACE to select this row." at bounding box center [199, 128] width 43 height 10
paste input "Definitivo"
type input "Definitivo"
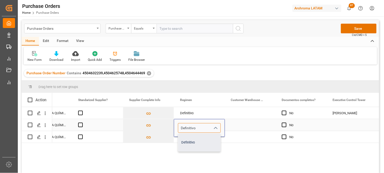
click at [184, 138] on div "Definitivo" at bounding box center [199, 143] width 42 height 18
click at [184, 139] on div "Press SPACE to select this row." at bounding box center [199, 137] width 51 height 12
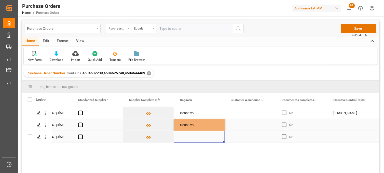
click at [184, 139] on div "Press SPACE to select this row." at bounding box center [199, 137] width 51 height 12
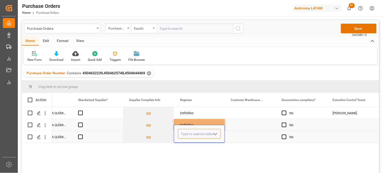
click at [183, 138] on input "Press SPACE to select this row." at bounding box center [199, 134] width 43 height 10
paste input "Definitivo"
type input "Definitivo"
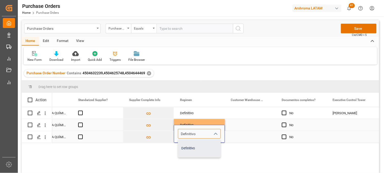
click at [186, 144] on div "Definitivo" at bounding box center [199, 149] width 42 height 18
click at [246, 113] on div "Press SPACE to select this row." at bounding box center [250, 113] width 51 height 12
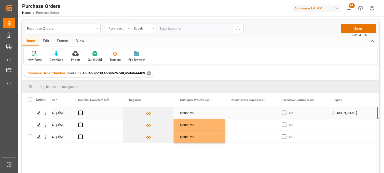
scroll to position [0, 846]
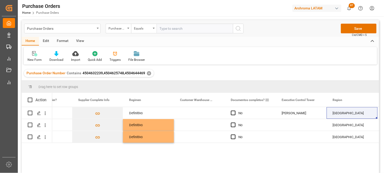
click at [229, 94] on div "Supplier Name Standarized Supplier? Supplier Complete Info" at bounding box center [72, 100] width 1733 height 14
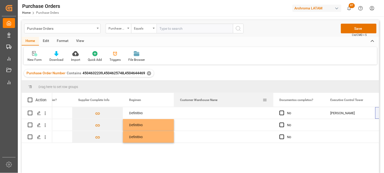
drag, startPoint x: 224, startPoint y: 94, endPoint x: 274, endPoint y: 95, distance: 49.4
click at [274, 95] on div at bounding box center [274, 100] width 2 height 14
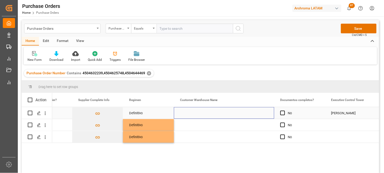
click at [195, 115] on div "Press SPACE to select this row." at bounding box center [224, 113] width 100 height 12
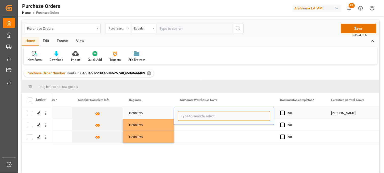
click at [195, 115] on input "Press SPACE to select this row." at bounding box center [224, 116] width 92 height 10
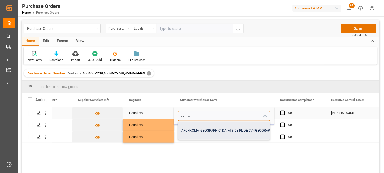
click at [200, 131] on div "ARCHROMA [GEOGRAPHIC_DATA] S DE RL DE CV ([GEOGRAPHIC_DATA][PERSON_NAME])" at bounding box center [246, 131] width 136 height 18
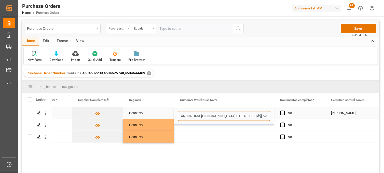
type input "ARCHROMA [GEOGRAPHIC_DATA] S DE RL DE CV ([GEOGRAPHIC_DATA][PERSON_NAME])"
click at [194, 124] on div "ARCHROMA [GEOGRAPHIC_DATA] S DE RL DE CV ([GEOGRAPHIC_DATA][PERSON_NAME])" at bounding box center [224, 116] width 100 height 18
click at [193, 126] on div "Press SPACE to select this row." at bounding box center [224, 125] width 100 height 12
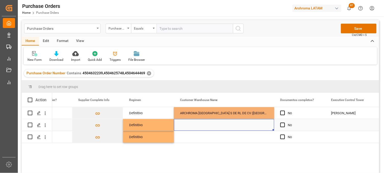
click at [193, 126] on div "Press SPACE to select this row." at bounding box center [224, 125] width 100 height 12
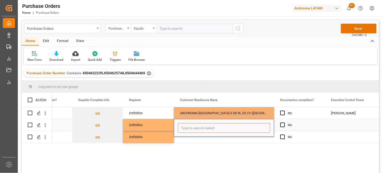
click at [192, 125] on input "Press SPACE to select this row." at bounding box center [224, 128] width 92 height 10
click at [192, 125] on input "s" at bounding box center [224, 128] width 92 height 10
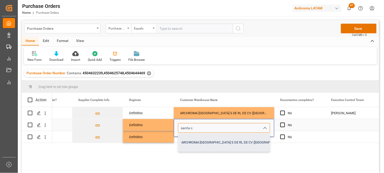
click at [200, 142] on div "ARCHROMA [GEOGRAPHIC_DATA] S DE RL DE CV ([GEOGRAPHIC_DATA][PERSON_NAME])" at bounding box center [246, 143] width 136 height 18
type input "ARCHROMA [GEOGRAPHIC_DATA] S DE RL DE CV ([GEOGRAPHIC_DATA][PERSON_NAME])"
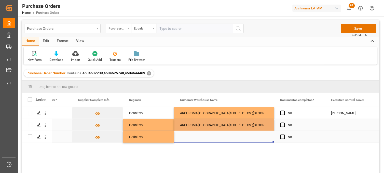
click at [197, 138] on div "Press SPACE to select this row." at bounding box center [224, 137] width 100 height 12
click at [194, 137] on div "Press SPACE to select this row." at bounding box center [224, 137] width 100 height 12
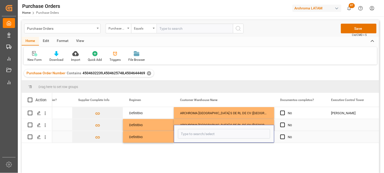
click at [194, 137] on input "Press SPACE to select this row." at bounding box center [224, 134] width 92 height 10
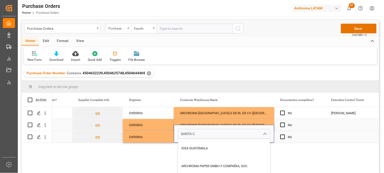
click at [202, 135] on input "SANTA C" at bounding box center [224, 134] width 92 height 10
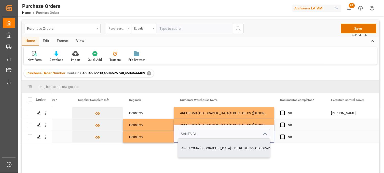
drag, startPoint x: 205, startPoint y: 144, endPoint x: 204, endPoint y: 142, distance: 2.7
click at [205, 145] on div "ARCHROMA [GEOGRAPHIC_DATA] S DE RL DE CV ([GEOGRAPHIC_DATA][PERSON_NAME])" at bounding box center [246, 149] width 136 height 18
type input "ARCHROMA [GEOGRAPHIC_DATA] S DE RL DE CV ([GEOGRAPHIC_DATA][PERSON_NAME])"
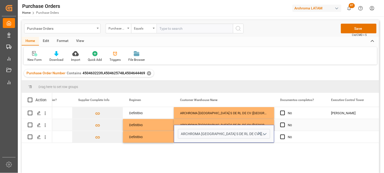
click at [203, 122] on div "ARCHROMA [GEOGRAPHIC_DATA] S DE RL DE CV ([GEOGRAPHIC_DATA][PERSON_NAME])" at bounding box center [224, 125] width 100 height 12
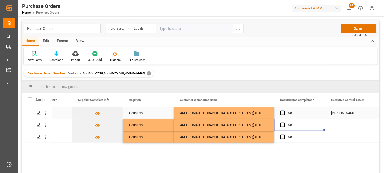
drag, startPoint x: 284, startPoint y: 112, endPoint x: 284, endPoint y: 121, distance: 8.4
click at [284, 113] on span "Press SPACE to select this row." at bounding box center [283, 113] width 5 height 5
click at [284, 111] on input "Press SPACE to select this row." at bounding box center [284, 111] width 0 height 0
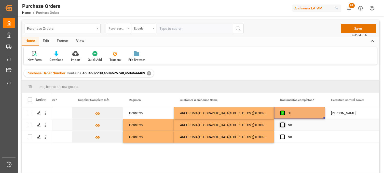
click at [282, 125] on span "Press SPACE to select this row." at bounding box center [283, 125] width 5 height 5
click at [284, 123] on input "Press SPACE to select this row." at bounding box center [284, 123] width 0 height 0
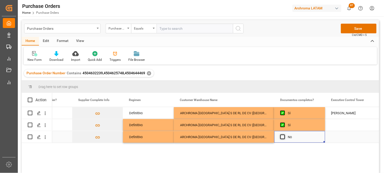
click at [284, 138] on span "Press SPACE to select this row." at bounding box center [283, 137] width 5 height 5
click at [284, 135] on input "Press SPACE to select this row." at bounding box center [284, 135] width 0 height 0
click at [245, 138] on div "ARCHROMA [GEOGRAPHIC_DATA] S DE RL DE CV ([GEOGRAPHIC_DATA][PERSON_NAME])" at bounding box center [224, 137] width 100 height 12
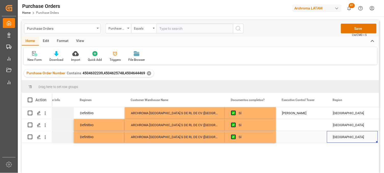
scroll to position [0, 0]
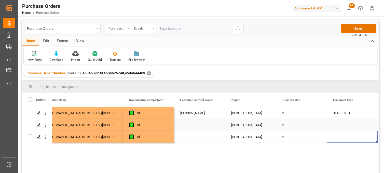
click at [190, 125] on div "Press SPACE to select this row." at bounding box center [199, 125] width 51 height 12
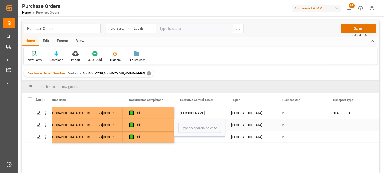
click at [190, 125] on input "Press SPACE to select this row." at bounding box center [199, 128] width 43 height 10
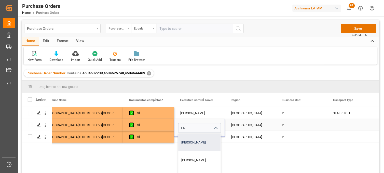
click at [189, 137] on div "Erika Cervantes" at bounding box center [200, 143] width 42 height 18
type input "Erika Cervantes"
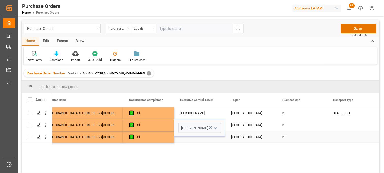
click at [188, 138] on div "Press SPACE to select this row." at bounding box center [199, 137] width 51 height 12
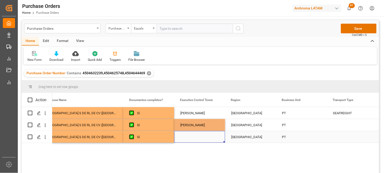
click at [188, 138] on div "Press SPACE to select this row." at bounding box center [199, 137] width 51 height 12
click at [188, 137] on input "Press SPACE to select this row." at bounding box center [199, 134] width 43 height 10
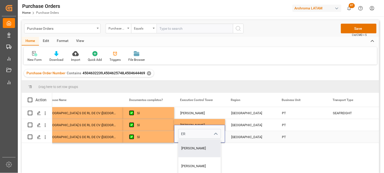
drag, startPoint x: 192, startPoint y: 145, endPoint x: 217, endPoint y: 138, distance: 26.8
click at [192, 145] on div "Erika Cervantes" at bounding box center [200, 149] width 42 height 18
type input "Erika Cervantes"
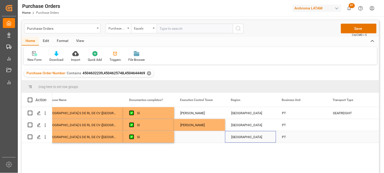
click at [241, 138] on div "MEXICO" at bounding box center [250, 137] width 39 height 12
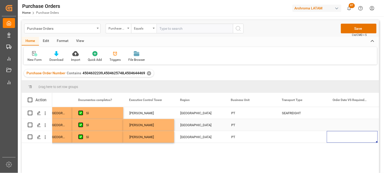
click at [292, 126] on div "Press SPACE to select this row." at bounding box center [301, 125] width 51 height 12
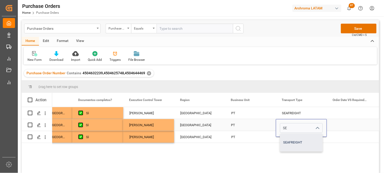
click at [291, 139] on div "SEAFREIGHT" at bounding box center [302, 143] width 42 height 18
type input "SEAFREIGHT"
click at [288, 139] on div "Press SPACE to select this row." at bounding box center [301, 137] width 51 height 12
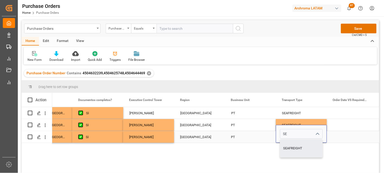
drag, startPoint x: 288, startPoint y: 144, endPoint x: 288, endPoint y: 123, distance: 21.2
click at [288, 144] on div "SEAFREIGHT" at bounding box center [302, 149] width 42 height 18
type input "SEAFREIGHT"
click at [290, 113] on div "SEAFREIGHT" at bounding box center [301, 114] width 39 height 12
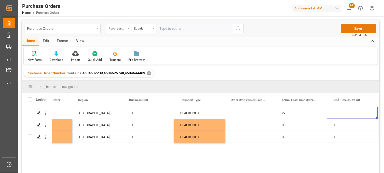
click at [348, 31] on button "Save" at bounding box center [359, 29] width 36 height 10
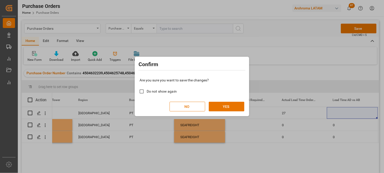
click at [165, 92] on span "Do not show again" at bounding box center [162, 91] width 30 height 4
click at [147, 92] on input "Do not show again" at bounding box center [142, 92] width 10 height 10
checkbox input "true"
click at [211, 100] on div "Are you sure you want to save the changes? Do not show again NO YES" at bounding box center [192, 94] width 112 height 41
click at [215, 104] on button "YES" at bounding box center [227, 107] width 36 height 10
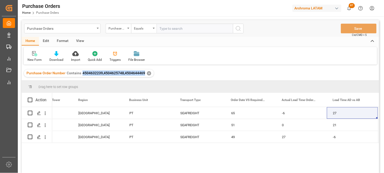
drag, startPoint x: 82, startPoint y: 74, endPoint x: 144, endPoint y: 74, distance: 61.7
click at [144, 74] on span "4504632239,4504625748,4504644469" at bounding box center [114, 73] width 63 height 4
copy span "4504632239,4504625748,4504644469"
click at [129, 128] on div "PT" at bounding box center [148, 125] width 51 height 12
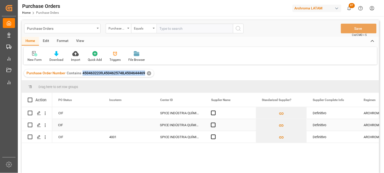
scroll to position [0, 612]
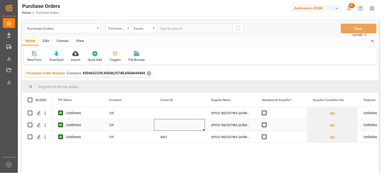
click at [167, 125] on div "Press SPACE to select this row." at bounding box center [179, 125] width 51 height 12
click at [167, 125] on input "Press SPACE to select this row." at bounding box center [179, 128] width 43 height 10
type input "4001"
click at [166, 112] on div "Press SPACE to select this row." at bounding box center [179, 113] width 51 height 12
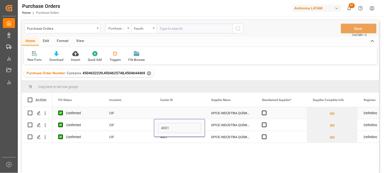
click at [166, 112] on div "Press SPACE to select this row." at bounding box center [179, 113] width 51 height 12
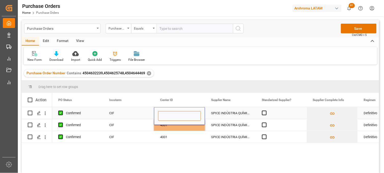
click at [166, 112] on input "Press SPACE to select this row." at bounding box center [179, 116] width 43 height 10
type input "5"
type input "4001"
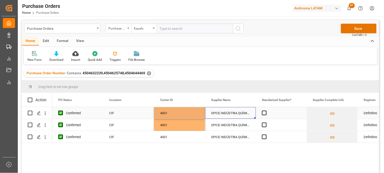
click at [228, 113] on div "SPICE INDÚSTRIA QUÍMICA LTDA." at bounding box center [230, 113] width 51 height 12
click at [350, 29] on button "Save" at bounding box center [359, 29] width 36 height 10
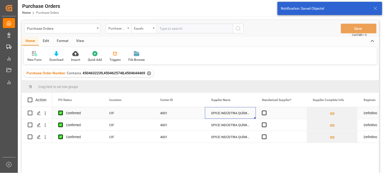
click at [223, 115] on div "SPICE INDÚSTRIA QUÍMICA LTDA." at bounding box center [230, 113] width 51 height 12
click at [241, 115] on icon "Press SPACE to select this row." at bounding box center [241, 115] width 5 height 5
click at [225, 117] on input "Press SPACE to select this row." at bounding box center [230, 116] width 43 height 10
type input "spi"
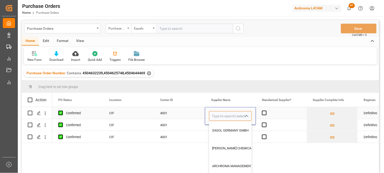
click at [228, 116] on input "Press SPACE to select this row." at bounding box center [230, 116] width 43 height 10
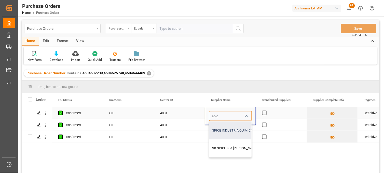
click at [221, 129] on div "SPICE INDUSTRIA QUIMICA LTDA" at bounding box center [236, 131] width 55 height 18
type input "SPICE INDUSTRIA QUIMICA LTDA"
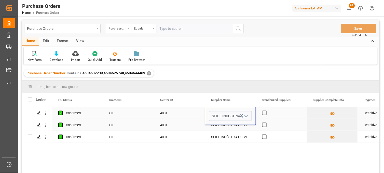
click at [219, 127] on div "SPICE INDÚSTRIA QUÍMICA LTDA." at bounding box center [230, 125] width 51 height 12
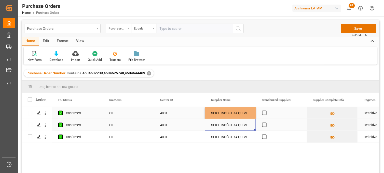
click at [219, 127] on div "SPICE INDÚSTRIA QUÍMICA LTDA." at bounding box center [230, 125] width 51 height 12
click at [241, 127] on icon "Press SPACE to select this row." at bounding box center [241, 127] width 3 height 3
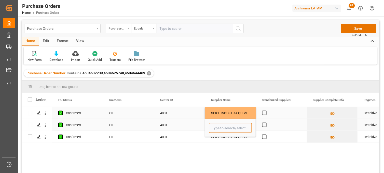
click at [226, 128] on input "Press SPACE to select this row." at bounding box center [230, 128] width 43 height 10
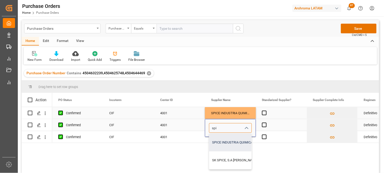
click at [226, 139] on div "SPICE INDUSTRIA QUIMICA LTDA" at bounding box center [236, 143] width 55 height 18
type input "SPICE INDUSTRIA QUIMICA LTDA"
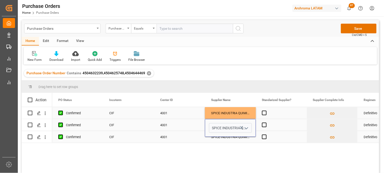
click at [225, 139] on div "SPICE INDÚSTRIA QUÍMICA LTDA." at bounding box center [230, 137] width 51 height 12
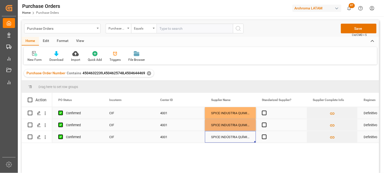
click at [225, 139] on div "SPICE INDÚSTRIA QUÍMICA LTDA." at bounding box center [230, 137] width 51 height 12
click at [242, 134] on icon "Press SPACE to select this row." at bounding box center [241, 133] width 3 height 3
click at [228, 135] on input "Press SPACE to select this row." at bounding box center [230, 134] width 43 height 10
type input "s"
type input "p"
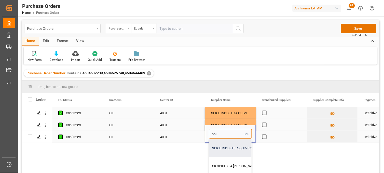
click at [224, 148] on div "SPICE INDUSTRIA QUIMICA LTDA" at bounding box center [236, 149] width 55 height 18
type input "SPICE INDUSTRIA QUIMICA LTDA"
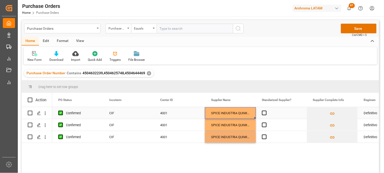
click at [228, 113] on div "SPICE INDUSTRIA QUIMICA LTDA" at bounding box center [230, 113] width 51 height 12
click at [350, 32] on button "Save" at bounding box center [359, 29] width 36 height 10
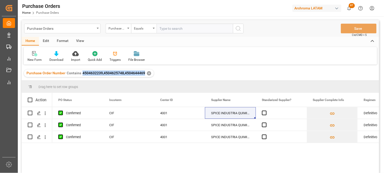
drag, startPoint x: 82, startPoint y: 74, endPoint x: 143, endPoint y: 74, distance: 61.9
click at [143, 74] on span "4504632239,4504625748,4504644469" at bounding box center [114, 73] width 63 height 4
copy span "4504632239,4504625748,4504644469"
click at [98, 30] on div "Purchase Orders" at bounding box center [62, 29] width 76 height 10
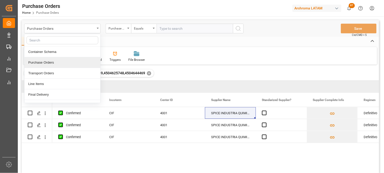
drag, startPoint x: 177, startPoint y: 75, endPoint x: 171, endPoint y: 87, distance: 13.6
click at [177, 75] on div "Purchase Order Number Contains 4504632239,4504625748,4504644469 ✕" at bounding box center [201, 73] width 358 height 14
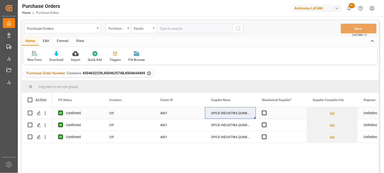
click at [116, 115] on div "CIF" at bounding box center [128, 113] width 51 height 12
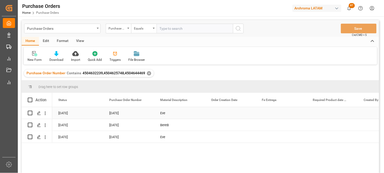
scroll to position [0, 0]
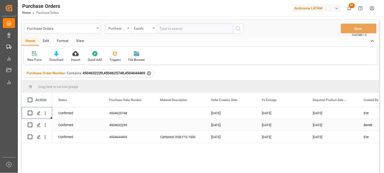
click at [112, 126] on div "4504632239" at bounding box center [128, 125] width 51 height 12
click at [44, 126] on icon "open menu" at bounding box center [45, 125] width 5 height 5
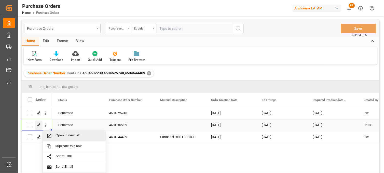
click at [39, 125] on icon "Press SPACE to select this row." at bounding box center [39, 125] width 4 height 4
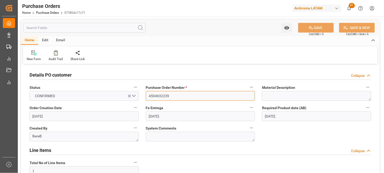
click at [160, 98] on input "4504632239" at bounding box center [200, 96] width 109 height 10
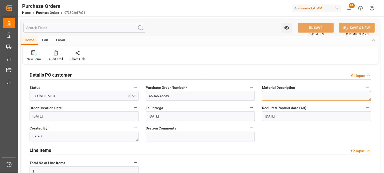
click at [272, 94] on textarea at bounding box center [316, 96] width 109 height 10
paste textarea "Cartastrength DST.03 1000"
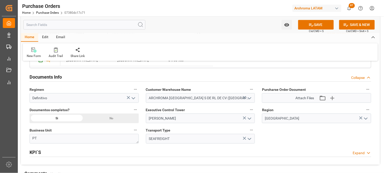
scroll to position [340, 0]
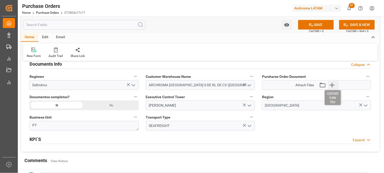
type textarea "Cartastrength DST.03 1000"
click at [335, 86] on icon "button" at bounding box center [332, 85] width 8 height 8
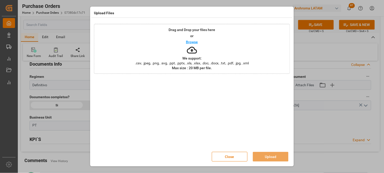
click at [195, 65] on div "Drag and Drop your files here or Browse We support: .csv, .jpeg, .png, .svg, .p…" at bounding box center [192, 49] width 196 height 50
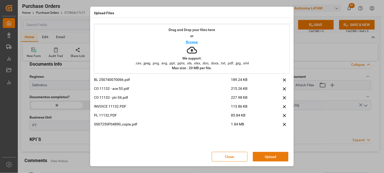
click at [263, 157] on button "Upload" at bounding box center [271, 157] width 36 height 10
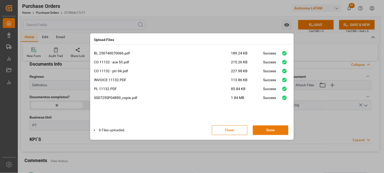
click at [266, 131] on button "Done" at bounding box center [271, 131] width 36 height 10
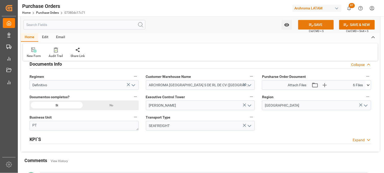
click at [309, 25] on icon at bounding box center [311, 24] width 5 height 3
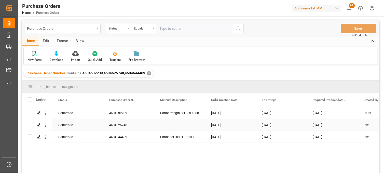
click at [123, 128] on div "4504625748" at bounding box center [128, 125] width 51 height 12
click at [172, 125] on div "Press SPACE to select this row." at bounding box center [179, 125] width 51 height 12
type input "Mowilith LDM 2801 BR liq 0190"
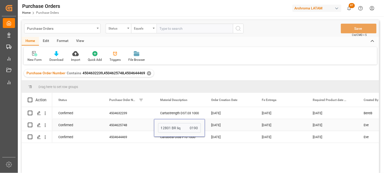
click at [189, 127] on input "Mowilith LDM 2801 BR liq 0190" at bounding box center [179, 128] width 43 height 10
click at [220, 125] on div "28-05-2025" at bounding box center [230, 125] width 51 height 12
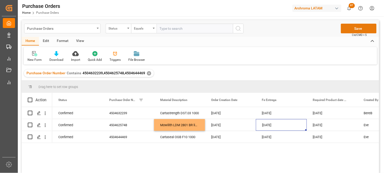
click at [356, 26] on button "Save" at bounding box center [359, 29] width 36 height 10
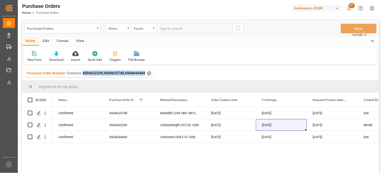
drag, startPoint x: 81, startPoint y: 73, endPoint x: 143, endPoint y: 74, distance: 62.4
click at [143, 74] on div "Purchase Order Number Contains 4504632239,4504625748,4504644469" at bounding box center [85, 73] width 119 height 5
copy span "4504632239,4504625748,4504644469"
click at [100, 28] on div "Purchase Orders" at bounding box center [62, 29] width 76 height 10
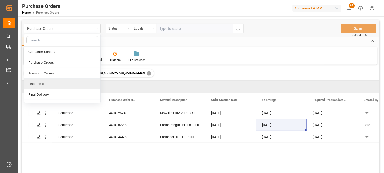
click at [55, 83] on div "Line Items" at bounding box center [62, 84] width 76 height 11
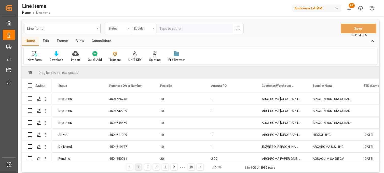
click at [129, 30] on div "Status" at bounding box center [118, 29] width 25 height 10
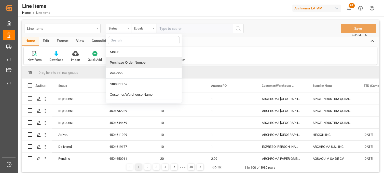
click at [131, 66] on div "Purchase Order Number" at bounding box center [144, 62] width 76 height 11
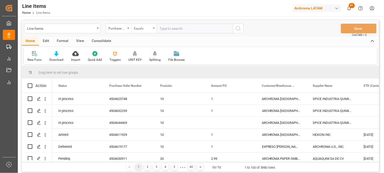
click at [151, 30] on div "Equals" at bounding box center [143, 29] width 25 height 10
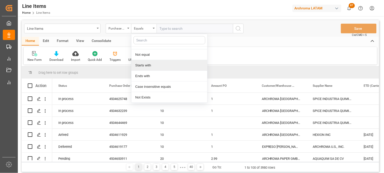
scroll to position [28, 0]
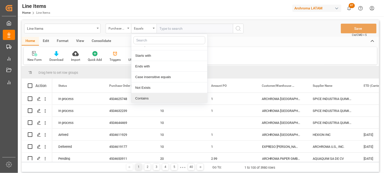
drag, startPoint x: 142, startPoint y: 97, endPoint x: 160, endPoint y: 45, distance: 54.7
click at [142, 96] on div "Contains" at bounding box center [169, 98] width 76 height 11
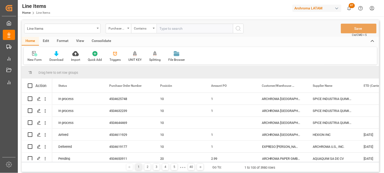
paste input "4504632239,4504625748,4504644469"
type input "4504632239,4504625748,4504644469"
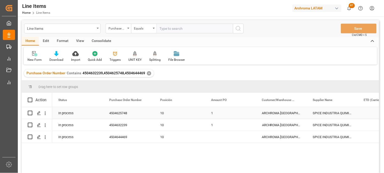
click at [130, 113] on div "4504625748" at bounding box center [128, 113] width 51 height 12
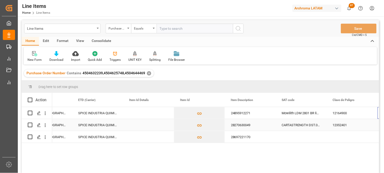
scroll to position [0, 286]
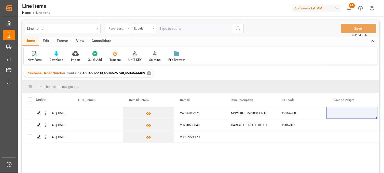
drag, startPoint x: 350, startPoint y: 153, endPoint x: 332, endPoint y: 151, distance: 17.4
click at [350, 153] on div "ARCHROMA MEXICO S DE RL DE CV (SANTA CLARA) SPICE INDUSTRIA QUIMICA LTDA 248959…" at bounding box center [215, 141] width 327 height 69
click at [248, 139] on div "Press SPACE to select this row." at bounding box center [250, 137] width 51 height 12
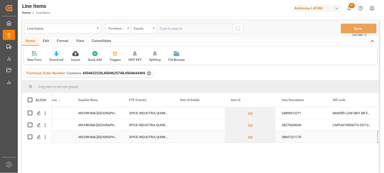
scroll to position [0, 235]
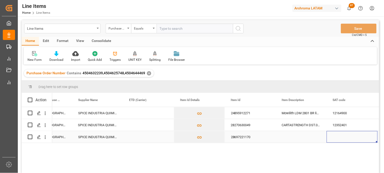
click at [240, 139] on div "28697221170" at bounding box center [250, 137] width 51 height 12
click at [248, 137] on div "28697221170" at bounding box center [250, 137] width 51 height 12
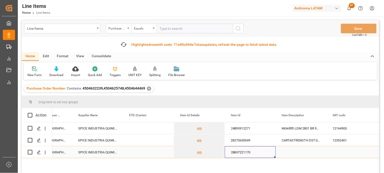
click at [96, 150] on div "SPICE INDUSTRIA QUIMICA LTDA" at bounding box center [97, 153] width 51 height 12
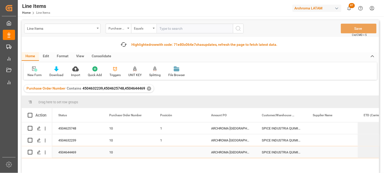
scroll to position [0, 0]
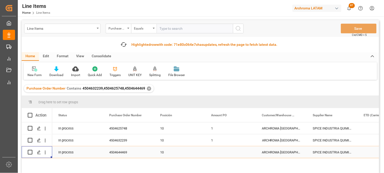
click at [72, 152] on div "In process" at bounding box center [77, 153] width 51 height 12
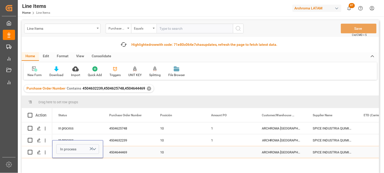
click at [90, 148] on icon "Press SPACE to select this row." at bounding box center [91, 149] width 3 height 3
click at [96, 149] on button "Select" at bounding box center [77, 149] width 43 height 10
click at [76, 159] on div "New" at bounding box center [78, 162] width 42 height 15
click at [119, 150] on div "4504644469" at bounding box center [128, 153] width 51 height 12
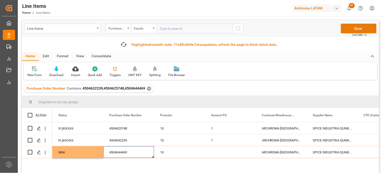
click at [348, 25] on button "Save" at bounding box center [359, 29] width 36 height 10
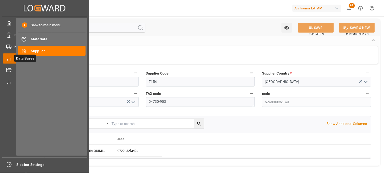
click at [11, 59] on icon at bounding box center [15, 58] width 11 height 11
click at [47, 35] on div "Materials Materials" at bounding box center [52, 39] width 68 height 10
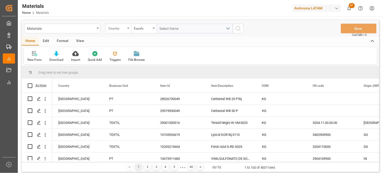
click at [123, 30] on div "Country" at bounding box center [117, 28] width 17 height 6
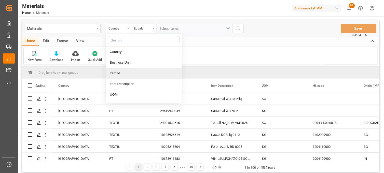
click at [123, 72] on div "Item Id" at bounding box center [144, 73] width 76 height 11
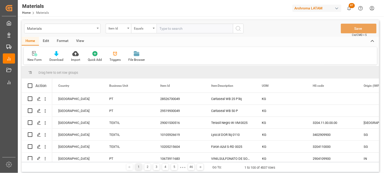
click at [164, 32] on input "text" at bounding box center [195, 29] width 76 height 10
type input "28697212271"
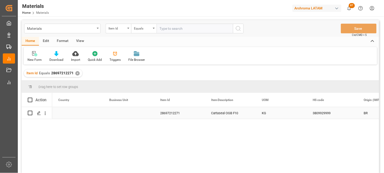
click at [70, 114] on div "Press SPACE to select this row." at bounding box center [77, 113] width 51 height 12
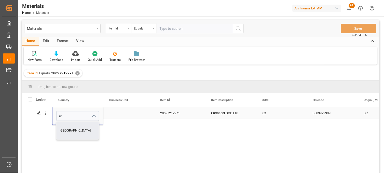
click at [71, 129] on div "Mexico" at bounding box center [78, 131] width 42 height 18
type input "Mexico"
click at [117, 112] on div "Press SPACE to select this row." at bounding box center [128, 113] width 51 height 12
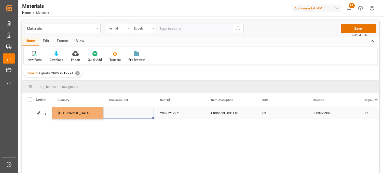
click at [117, 112] on div "Press SPACE to select this row." at bounding box center [128, 113] width 51 height 12
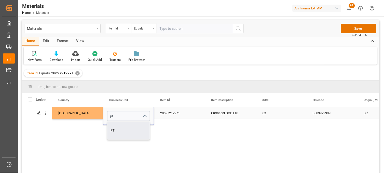
click at [118, 130] on div "PT" at bounding box center [129, 131] width 42 height 18
type input "PT"
click at [165, 116] on div "28697212271" at bounding box center [179, 113] width 51 height 12
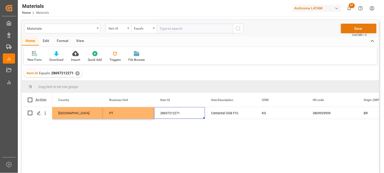
click at [360, 28] on button "Save" at bounding box center [359, 29] width 36 height 10
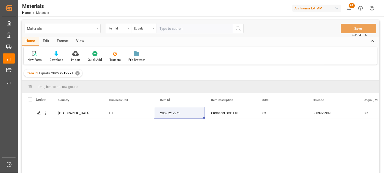
click at [61, 31] on div "Materials" at bounding box center [61, 28] width 68 height 6
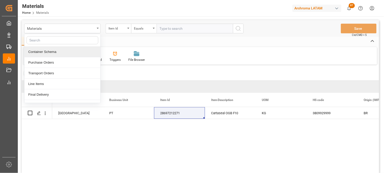
click at [118, 75] on div "Item Id Equals 28697212271 ✕" at bounding box center [201, 73] width 358 height 14
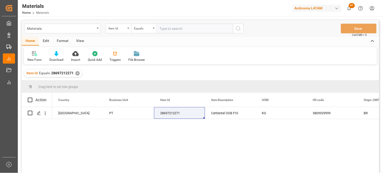
click at [76, 72] on div "✕" at bounding box center [77, 73] width 4 height 4
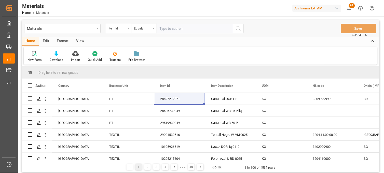
click at [170, 34] on div "Materials Item Id Equals Save Ctrl/CMD + S" at bounding box center [201, 28] width 358 height 17
click at [168, 30] on input "text" at bounding box center [195, 29] width 76 height 10
paste input "28697221170"
type input "28697221170"
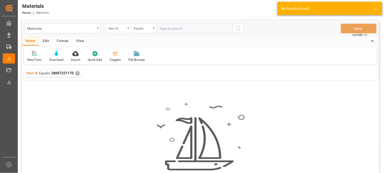
click at [78, 72] on div "✕" at bounding box center [77, 73] width 4 height 4
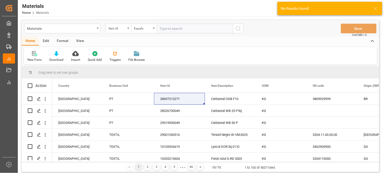
click at [34, 57] on div "New Form" at bounding box center [35, 56] width 22 height 11
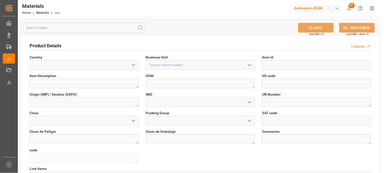
click at [134, 65] on polyline "open menu" at bounding box center [133, 65] width 3 height 2
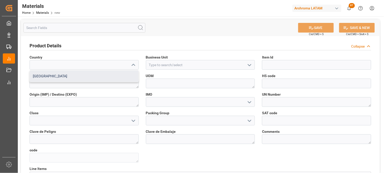
click at [105, 73] on div "[GEOGRAPHIC_DATA]" at bounding box center [84, 76] width 109 height 11
type input "[GEOGRAPHIC_DATA]"
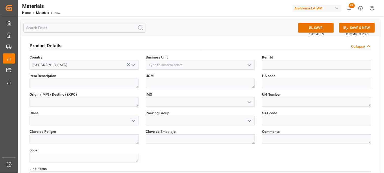
click at [247, 65] on icon "open menu" at bounding box center [250, 65] width 6 height 6
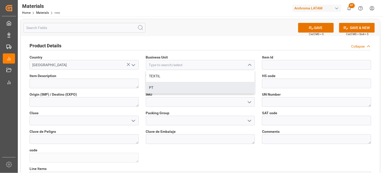
click at [229, 85] on div "PT" at bounding box center [200, 87] width 109 height 11
type input "PT"
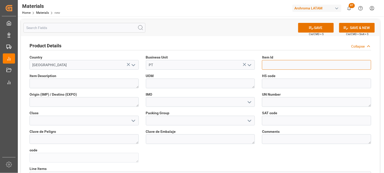
click at [276, 62] on input at bounding box center [316, 65] width 109 height 10
paste input "28697221170"
type input "28697221170"
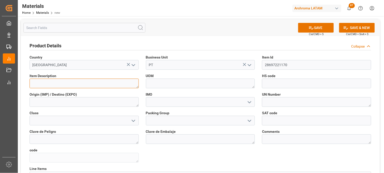
click at [73, 82] on textarea at bounding box center [84, 84] width 109 height 10
paste textarea "Cartaseal OGB F10"
type textarea "Cartaseal OGB F10"
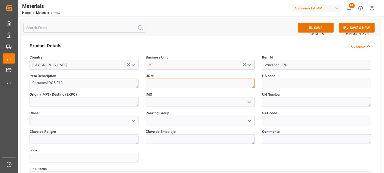
click at [153, 84] on textarea at bounding box center [200, 84] width 109 height 10
type textarea "KG"
click at [248, 101] on icon "open menu" at bounding box center [250, 102] width 6 height 6
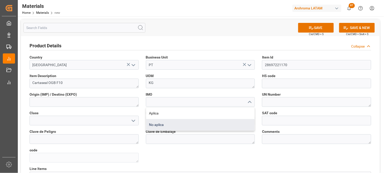
click at [193, 125] on div "No aplica" at bounding box center [200, 124] width 109 height 11
type input "No aplica"
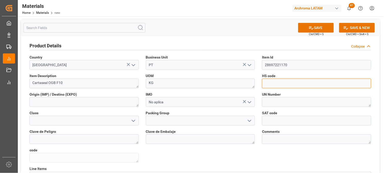
click at [272, 82] on input at bounding box center [316, 84] width 109 height 10
click at [273, 83] on input at bounding box center [316, 84] width 109 height 10
paste input "3809929999"
type input "3809929999"
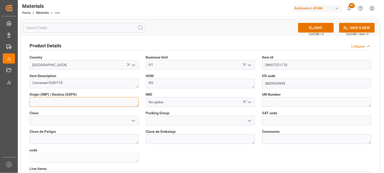
click at [84, 101] on textarea at bounding box center [84, 102] width 109 height 10
type textarea "BR"
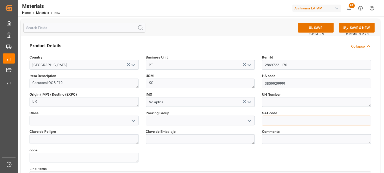
click at [276, 120] on input "text" at bounding box center [316, 121] width 109 height 10
paste input "12352400"
type input "12352400"
click at [322, 29] on button "SAVE" at bounding box center [316, 28] width 36 height 10
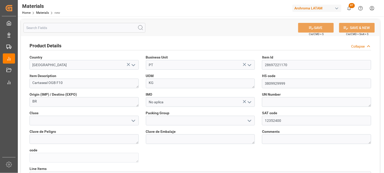
type textarea "755097010025"
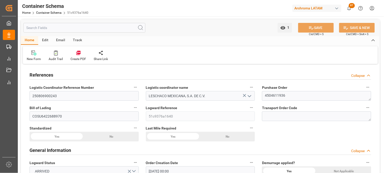
scroll to position [453, 0]
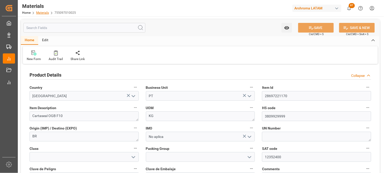
click at [40, 11] on link "Materials" at bounding box center [42, 13] width 13 height 4
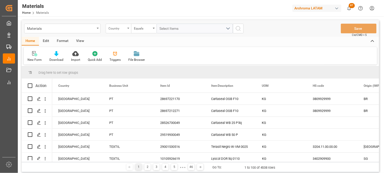
click at [129, 29] on div "Country" at bounding box center [118, 29] width 25 height 10
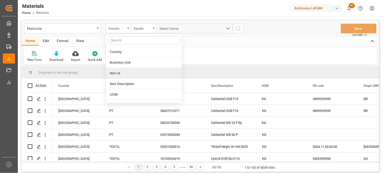
click at [122, 74] on div "Item Id" at bounding box center [144, 73] width 76 height 11
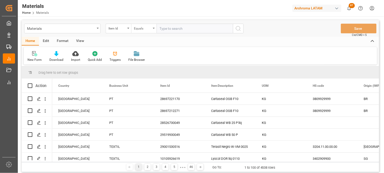
click at [146, 31] on div "Equals" at bounding box center [143, 29] width 25 height 10
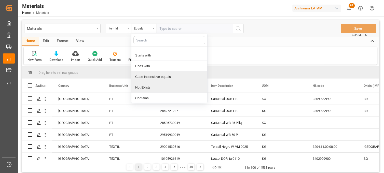
scroll to position [29, 0]
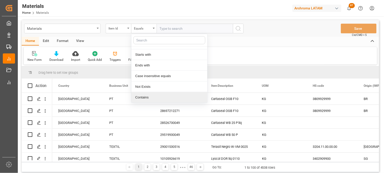
click at [149, 96] on div "Contains" at bounding box center [169, 97] width 76 height 11
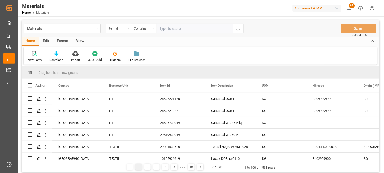
paste input "28270630049"
paste input "24895912271"
type input "28270630049,24895912271"
click at [240, 29] on circle "search button" at bounding box center [238, 28] width 4 height 4
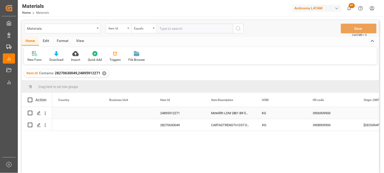
click at [117, 114] on div "Press SPACE to select this row." at bounding box center [128, 113] width 51 height 12
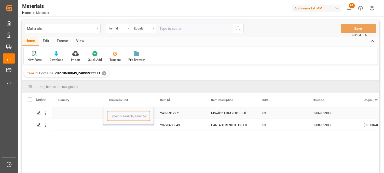
click at [117, 113] on input "Press SPACE to select this row." at bounding box center [128, 116] width 43 height 10
type input "PT"
click at [120, 129] on div "PT" at bounding box center [129, 131] width 42 height 18
click at [118, 128] on div "Press SPACE to select this row." at bounding box center [128, 125] width 51 height 12
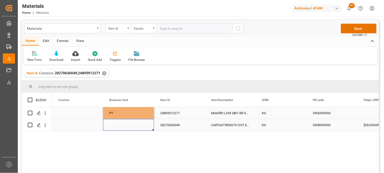
click at [117, 128] on div "Press SPACE to select this row." at bounding box center [128, 125] width 51 height 12
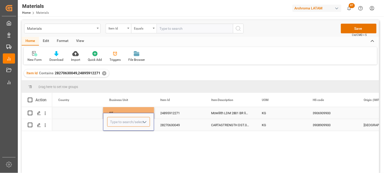
click at [117, 126] on input "Press SPACE to select this row." at bounding box center [128, 122] width 43 height 10
click at [117, 133] on div "Press SPACE to select this row." at bounding box center [128, 133] width 43 height 12
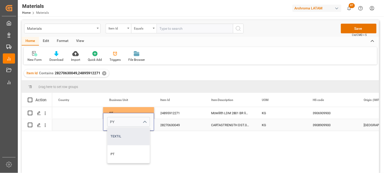
click at [116, 144] on div "TEXTIL" at bounding box center [129, 137] width 42 height 18
drag, startPoint x: 125, startPoint y: 121, endPoint x: 103, endPoint y: 123, distance: 22.0
click at [103, 123] on div "TEXTIL" at bounding box center [128, 122] width 50 height 10
click at [115, 135] on div "PT" at bounding box center [129, 137] width 42 height 18
type input "PT"
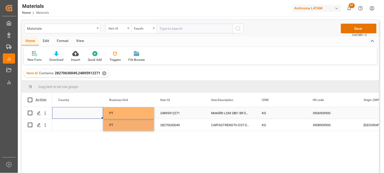
click at [73, 113] on div "Press SPACE to select this row." at bounding box center [77, 113] width 51 height 12
click at [73, 113] on input "Press SPACE to select this row." at bounding box center [77, 116] width 43 height 10
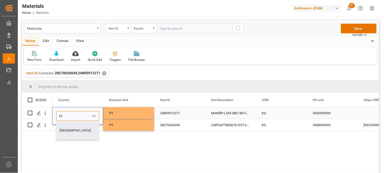
drag, startPoint x: 73, startPoint y: 129, endPoint x: 69, endPoint y: 124, distance: 5.6
click at [72, 129] on div "Mexico" at bounding box center [78, 131] width 42 height 18
type input "Mexico"
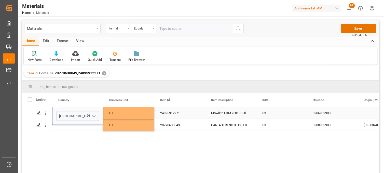
click at [67, 126] on div "Press SPACE to select this row." at bounding box center [77, 125] width 51 height 12
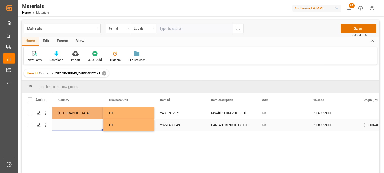
click at [67, 126] on div "Press SPACE to select this row." at bounding box center [77, 125] width 51 height 12
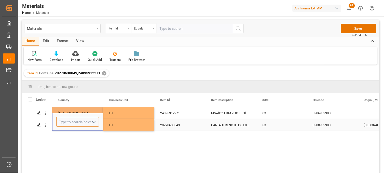
click at [67, 126] on input "Press SPACE to select this row." at bounding box center [77, 122] width 43 height 10
drag, startPoint x: 68, startPoint y: 134, endPoint x: 79, endPoint y: 125, distance: 14.8
click at [68, 134] on div "Mexico" at bounding box center [78, 137] width 42 height 18
type input "Mexico"
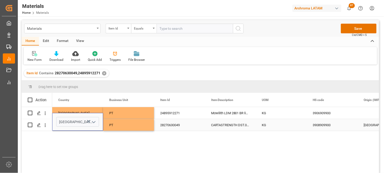
click at [112, 126] on div "PT" at bounding box center [128, 126] width 39 height 12
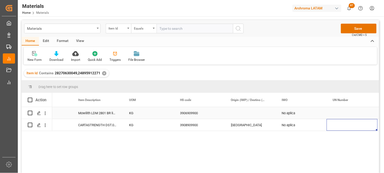
scroll to position [0, 184]
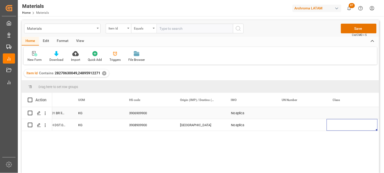
click at [195, 116] on div "Press SPACE to select this row." at bounding box center [199, 113] width 51 height 12
click at [192, 115] on div "Press SPACE to select this row." at bounding box center [199, 113] width 51 height 12
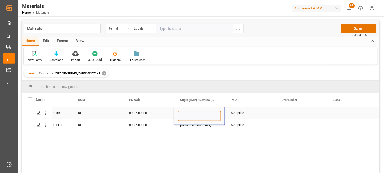
click at [192, 115] on input "Press SPACE to select this row." at bounding box center [199, 116] width 43 height 10
type input "BRASIL"
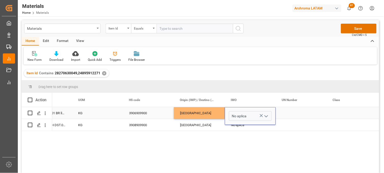
click at [292, 114] on div "Press SPACE to select this row." at bounding box center [301, 113] width 51 height 12
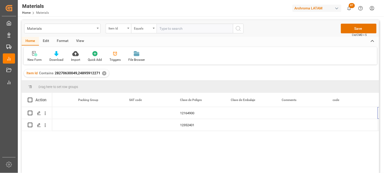
scroll to position [0, 490]
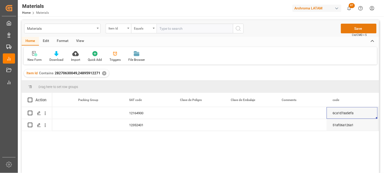
click at [355, 29] on button "Save" at bounding box center [359, 29] width 36 height 10
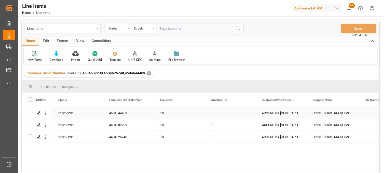
click at [276, 113] on div "ARCHROMA [GEOGRAPHIC_DATA] S DE RL DE CV ([GEOGRAPHIC_DATA][PERSON_NAME])" at bounding box center [281, 113] width 51 height 12
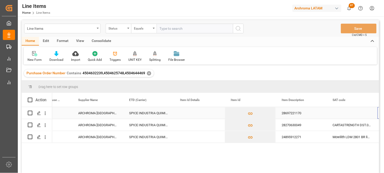
scroll to position [0, 235]
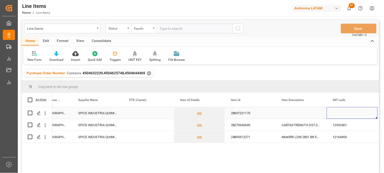
click at [253, 114] on div "28697221170" at bounding box center [250, 113] width 51 height 12
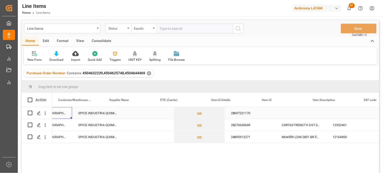
scroll to position [0, 0]
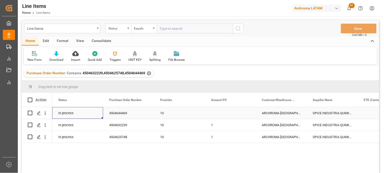
click at [71, 114] on div "In process" at bounding box center [77, 113] width 51 height 12
click at [90, 115] on icon "Press SPACE to select this row." at bounding box center [91, 115] width 5 height 5
click at [94, 115] on button "Select" at bounding box center [77, 116] width 43 height 10
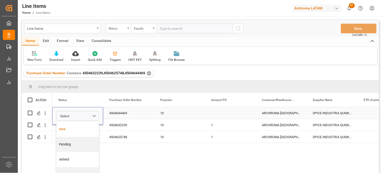
click at [76, 129] on div "New" at bounding box center [77, 129] width 37 height 5
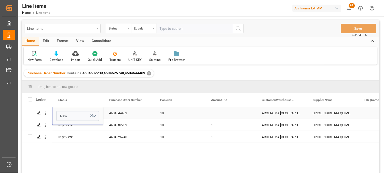
click at [118, 115] on div "4504644469" at bounding box center [128, 113] width 51 height 12
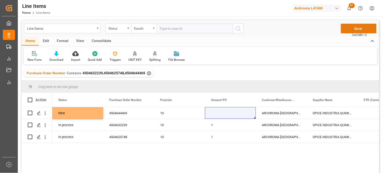
click at [350, 30] on button "Save" at bounding box center [359, 29] width 36 height 10
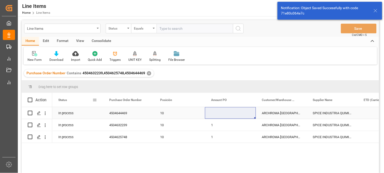
click at [269, 115] on div "ARCHROMA [GEOGRAPHIC_DATA] S DE RL DE CV ([GEOGRAPHIC_DATA][PERSON_NAME])" at bounding box center [281, 113] width 51 height 12
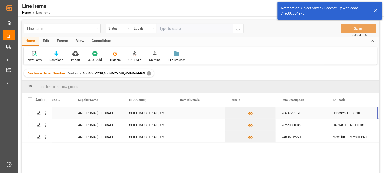
scroll to position [0, 235]
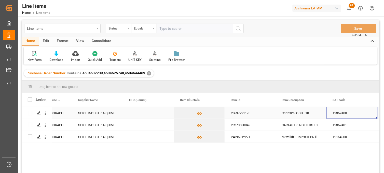
click at [249, 114] on div "28697221170" at bounding box center [250, 113] width 51 height 12
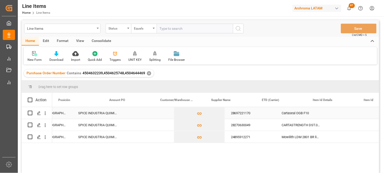
scroll to position [0, 0]
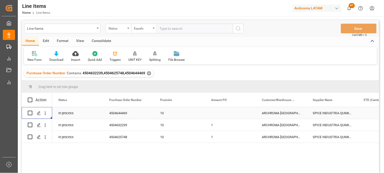
click at [123, 111] on div "4504644469" at bounding box center [128, 113] width 51 height 12
click at [274, 112] on div "ARCHROMA [GEOGRAPHIC_DATA] S DE RL DE CV ([GEOGRAPHIC_DATA][PERSON_NAME])" at bounding box center [281, 113] width 51 height 12
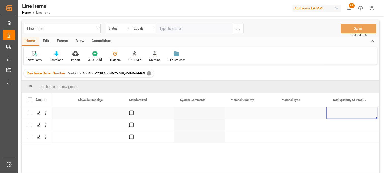
click at [243, 114] on div "Press SPACE to select this row." at bounding box center [250, 113] width 51 height 12
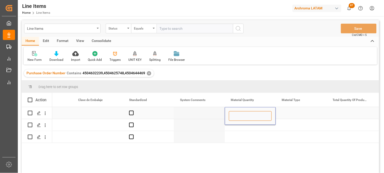
click at [243, 114] on input "Press SPACE to select this row." at bounding box center [250, 116] width 43 height 10
type input "2"
click at [297, 113] on div "Press SPACE to select this row." at bounding box center [301, 113] width 51 height 12
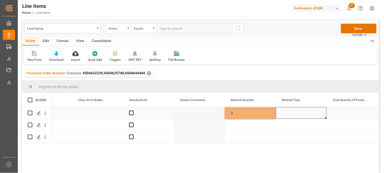
click at [297, 113] on div "Press SPACE to select this row." at bounding box center [301, 113] width 51 height 12
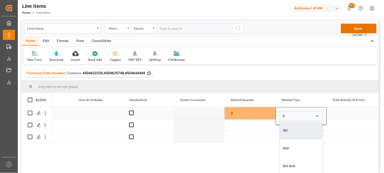
click at [290, 129] on div "IBC" at bounding box center [301, 131] width 42 height 18
type input "IBC"
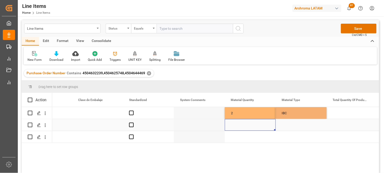
click at [245, 123] on div "Press SPACE to select this row." at bounding box center [250, 125] width 51 height 12
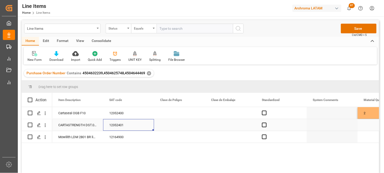
click at [368, 127] on div "Press SPACE to select this row." at bounding box center [383, 125] width 51 height 12
click at [368, 127] on input "Press SPACE to select this row." at bounding box center [383, 128] width 43 height 10
type input "1"
click at [365, 140] on div "Press SPACE to select this row." at bounding box center [383, 137] width 51 height 12
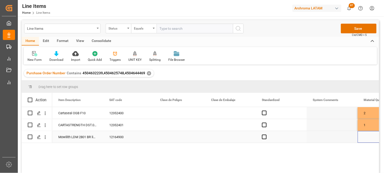
click at [368, 136] on div "Press SPACE to select this row." at bounding box center [383, 137] width 51 height 12
type input "4"
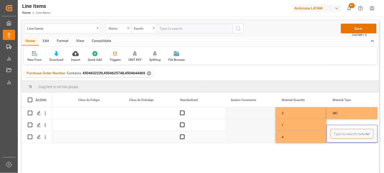
click at [344, 136] on input "Press SPACE to select this row." at bounding box center [352, 134] width 43 height 10
drag, startPoint x: 342, startPoint y: 146, endPoint x: 341, endPoint y: 128, distance: 17.7
click at [342, 145] on div "DRUMS" at bounding box center [352, 149] width 42 height 18
type input "DRUMS"
click at [337, 123] on div "Press SPACE to select this row." at bounding box center [352, 125] width 51 height 12
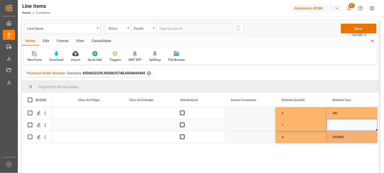
click at [335, 126] on div "Press SPACE to select this row." at bounding box center [352, 125] width 51 height 12
click at [335, 126] on input "Press SPACE to select this row." at bounding box center [352, 128] width 43 height 10
click at [338, 136] on div "IBC" at bounding box center [352, 143] width 42 height 18
type input "IBC"
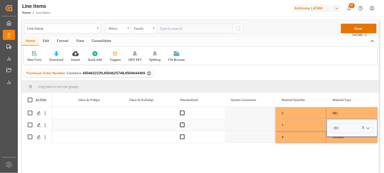
click at [307, 125] on div "1" at bounding box center [301, 125] width 51 height 12
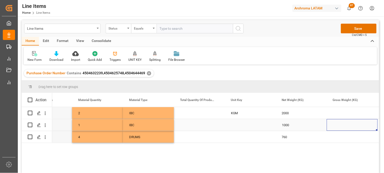
click at [234, 124] on div "Press SPACE to select this row." at bounding box center [250, 125] width 51 height 12
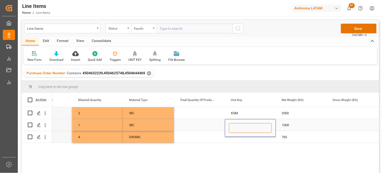
click at [234, 124] on input "Press SPACE to select this row." at bounding box center [250, 128] width 43 height 10
type input "KGM"
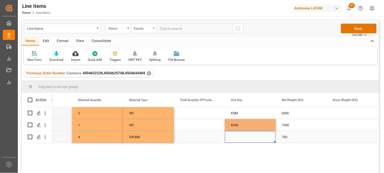
click at [235, 138] on div "Press SPACE to select this row." at bounding box center [250, 137] width 51 height 12
click at [234, 136] on input "Press SPACE to select this row." at bounding box center [250, 134] width 43 height 10
type input "KGM"
click at [286, 114] on div "2000" at bounding box center [301, 113] width 51 height 12
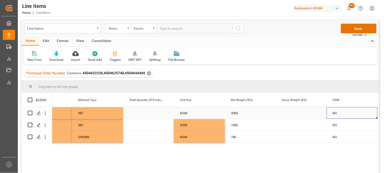
click at [295, 114] on div "Press SPACE to select this row." at bounding box center [301, 113] width 51 height 12
type input "2122"
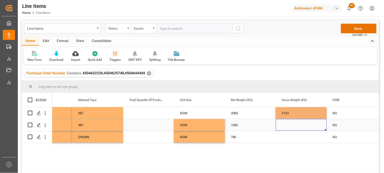
click at [291, 127] on div "Press SPACE to select this row." at bounding box center [301, 125] width 51 height 12
click at [298, 126] on div "Press SPACE to select this row." at bounding box center [301, 125] width 51 height 12
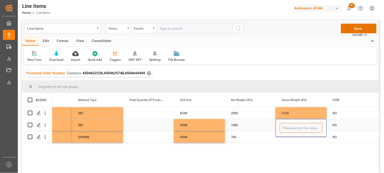
click at [298, 126] on input "Press SPACE to select this row." at bounding box center [301, 128] width 43 height 10
type input "1059"
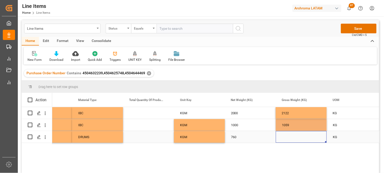
click at [290, 138] on div "Press SPACE to select this row." at bounding box center [301, 137] width 51 height 12
click at [285, 136] on div "Press SPACE to select this row." at bounding box center [301, 137] width 51 height 12
click at [285, 136] on input "Press SPACE to select this row." at bounding box center [301, 134] width 43 height 10
type input "849.64"
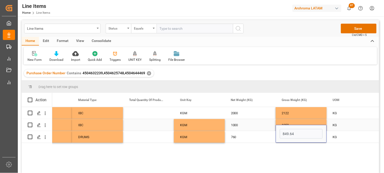
click at [287, 123] on div "1059" at bounding box center [301, 125] width 51 height 12
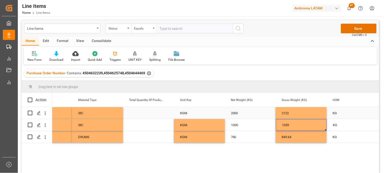
click at [287, 115] on div "2122" at bounding box center [301, 113] width 51 height 12
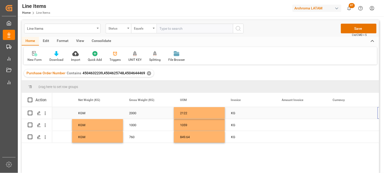
scroll to position [0, 948]
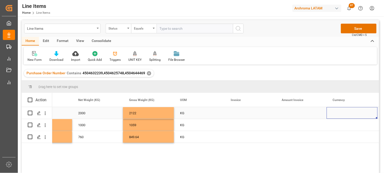
click at [239, 112] on div "Press SPACE to select this row." at bounding box center [250, 113] width 51 height 12
type input "CEX-25/11132"
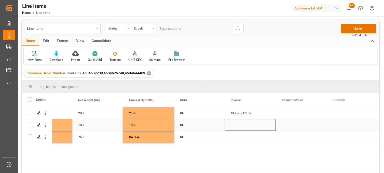
click at [237, 127] on div "Press SPACE to select this row." at bounding box center [250, 125] width 51 height 12
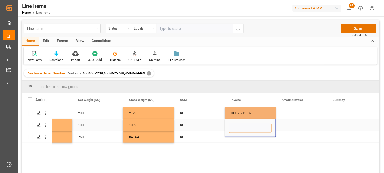
click at [237, 125] on input "Press SPACE to select this row." at bounding box center [250, 128] width 43 height 10
paste input "CEX-25/11132"
type input "CEX-25/11132"
click at [238, 139] on div "Press SPACE to select this row." at bounding box center [250, 137] width 51 height 12
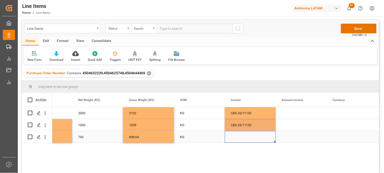
click at [238, 138] on div "Press SPACE to select this row." at bounding box center [250, 137] width 51 height 12
click at [238, 137] on input "Press SPACE to select this row." at bounding box center [250, 134] width 43 height 10
paste input "CEX-25/11132"
type input "CEX-25/11132"
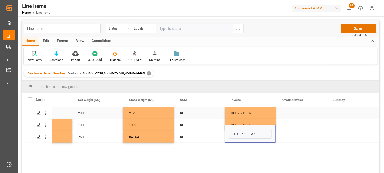
click at [246, 115] on div "CEX-25/11132" at bounding box center [250, 113] width 51 height 12
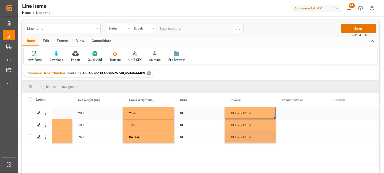
click at [290, 112] on div "Press SPACE to select this row." at bounding box center [301, 113] width 51 height 12
click at [289, 114] on div "Press SPACE to select this row." at bounding box center [301, 113] width 51 height 12
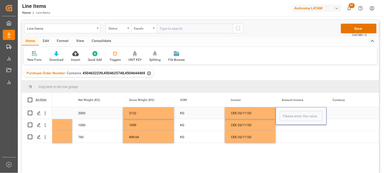
click at [289, 114] on input "Press SPACE to select this row." at bounding box center [301, 116] width 43 height 10
type input "3480"
click at [287, 128] on div "Press SPACE to select this row." at bounding box center [301, 125] width 51 height 12
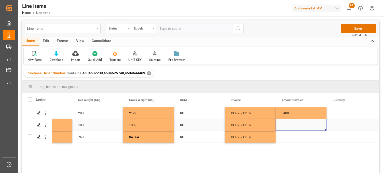
click at [285, 126] on div "Press SPACE to select this row." at bounding box center [301, 125] width 51 height 12
type input "1570"
click at [287, 139] on div "Press SPACE to select this row." at bounding box center [301, 137] width 51 height 12
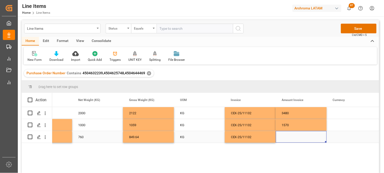
click at [287, 136] on div "Press SPACE to select this row." at bounding box center [301, 137] width 51 height 12
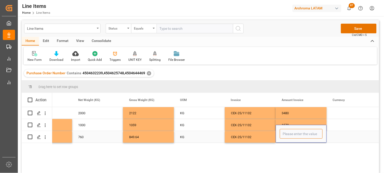
click at [287, 136] on input "Press SPACE to select this row." at bounding box center [301, 134] width 43 height 10
type input "1322.40"
click at [246, 111] on div "CEX-25/11132" at bounding box center [250, 113] width 51 height 12
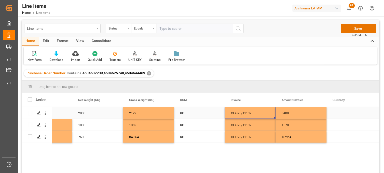
click at [343, 115] on div "Press SPACE to select this row." at bounding box center [352, 113] width 51 height 12
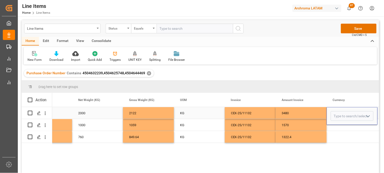
click at [343, 115] on input "Press SPACE to select this row." at bounding box center [352, 116] width 43 height 10
drag, startPoint x: 342, startPoint y: 129, endPoint x: 340, endPoint y: 125, distance: 4.0
click at [341, 129] on div "USD" at bounding box center [352, 131] width 42 height 18
type input "USD"
click at [340, 125] on div "Press SPACE to select this row." at bounding box center [352, 125] width 51 height 12
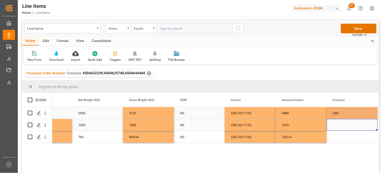
click at [340, 125] on div "Press SPACE to select this row." at bounding box center [352, 125] width 51 height 12
click at [339, 124] on input "Press SPACE to select this row." at bounding box center [352, 128] width 43 height 10
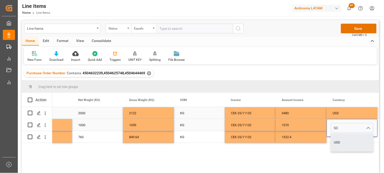
click at [340, 140] on div "USD" at bounding box center [352, 143] width 42 height 18
type input "USD"
click at [340, 139] on div "Press SPACE to select this row." at bounding box center [352, 137] width 51 height 12
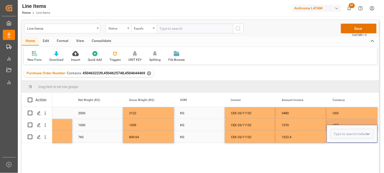
click at [340, 139] on div "Press SPACE to select this row." at bounding box center [352, 134] width 51 height 18
click at [338, 136] on input "Press SPACE to select this row." at bounding box center [352, 134] width 43 height 10
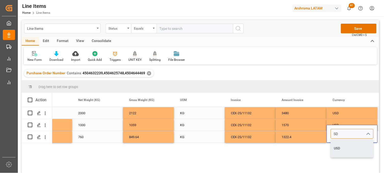
click at [340, 144] on div "USD" at bounding box center [352, 149] width 42 height 18
type input "USD"
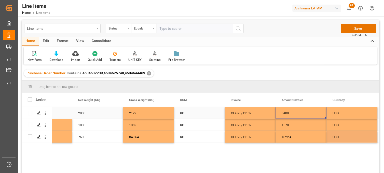
click at [304, 112] on div "3480" at bounding box center [301, 113] width 51 height 12
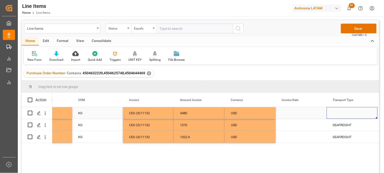
scroll to position [0, 1101]
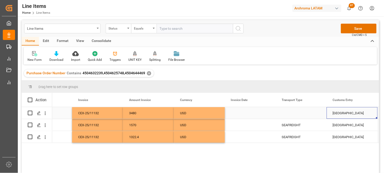
click at [240, 113] on div "Press SPACE to select this row." at bounding box center [250, 113] width 51 height 12
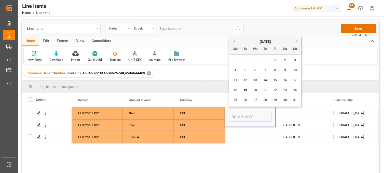
click at [234, 41] on button "Previous Month" at bounding box center [233, 41] width 3 height 3
click at [276, 81] on span "18" at bounding box center [275, 80] width 3 height 4
type input "[DATE]"
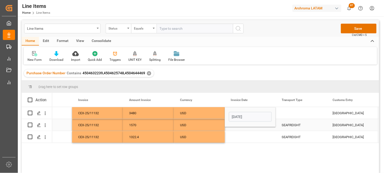
click at [236, 129] on div "Press SPACE to select this row." at bounding box center [250, 125] width 51 height 12
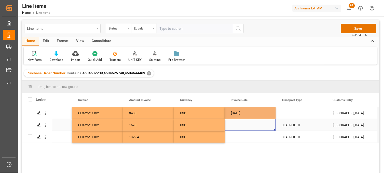
click at [235, 125] on div "Press SPACE to select this row." at bounding box center [250, 125] width 51 height 12
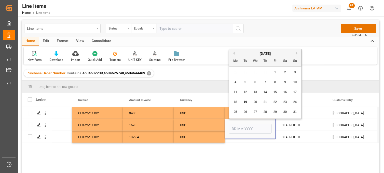
click at [235, 55] on div "August 2025" at bounding box center [265, 53] width 72 height 5
click at [234, 54] on button "Previous Month" at bounding box center [233, 53] width 3 height 3
click at [272, 93] on div "18" at bounding box center [275, 92] width 6 height 6
type input "[DATE]"
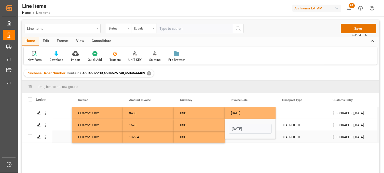
click at [238, 141] on div "Press SPACE to select this row." at bounding box center [250, 137] width 51 height 12
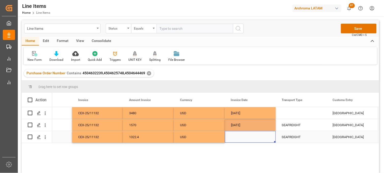
click at [236, 138] on div "Press SPACE to select this row." at bounding box center [250, 137] width 51 height 12
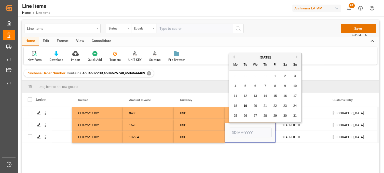
click at [234, 57] on button "Previous Month" at bounding box center [233, 57] width 3 height 3
click at [277, 96] on span "18" at bounding box center [275, 96] width 3 height 4
type input "[DATE]"
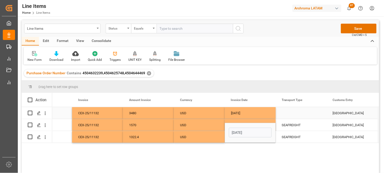
click at [295, 115] on div "Press SPACE to select this row." at bounding box center [301, 113] width 51 height 12
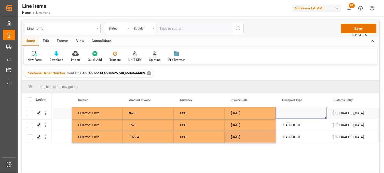
click at [295, 115] on div "Press SPACE to select this row." at bounding box center [301, 113] width 51 height 12
click at [295, 115] on input "Press SPACE to select this row." at bounding box center [301, 116] width 43 height 10
click at [315, 117] on icon "open menu" at bounding box center [317, 116] width 6 height 6
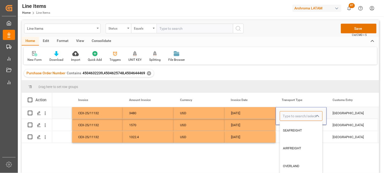
click at [301, 117] on input "Press SPACE to select this row." at bounding box center [301, 116] width 43 height 10
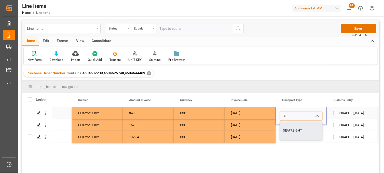
click at [297, 129] on div "SEAFREIGHT" at bounding box center [301, 131] width 42 height 18
type input "SEAFREIGHT"
click at [247, 112] on div "[DATE]" at bounding box center [250, 113] width 51 height 12
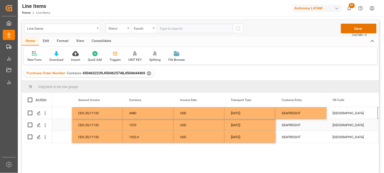
scroll to position [0, 1152]
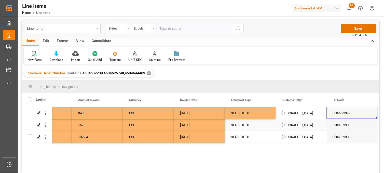
click at [284, 127] on div "[GEOGRAPHIC_DATA]" at bounding box center [301, 125] width 51 height 12
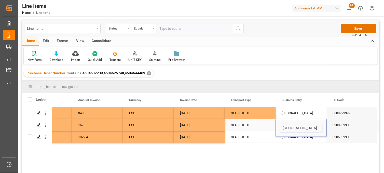
click at [284, 126] on input "[GEOGRAPHIC_DATA]" at bounding box center [301, 128] width 43 height 10
click at [289, 139] on div "Veracruz" at bounding box center [301, 137] width 51 height 12
click at [288, 137] on div "Veracruz" at bounding box center [301, 137] width 51 height 12
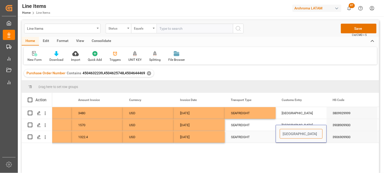
click at [288, 137] on input "Veracruz" at bounding box center [301, 134] width 43 height 10
click at [288, 136] on input "Veracruz" at bounding box center [301, 134] width 43 height 10
paste input "ERACRUZ"
type input "[GEOGRAPHIC_DATA]"
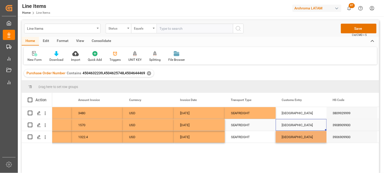
click at [288, 121] on div "[GEOGRAPHIC_DATA]" at bounding box center [301, 125] width 51 height 12
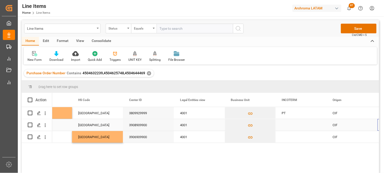
scroll to position [0, 1407]
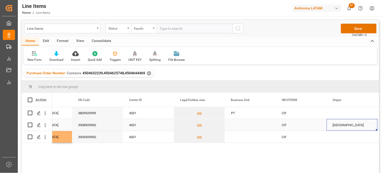
click at [237, 123] on div "Press SPACE to select this row." at bounding box center [250, 125] width 51 height 12
click at [337, 111] on div "Press SPACE to select this row." at bounding box center [352, 113] width 51 height 12
click at [337, 112] on div "Press SPACE to select this row." at bounding box center [352, 113] width 51 height 12
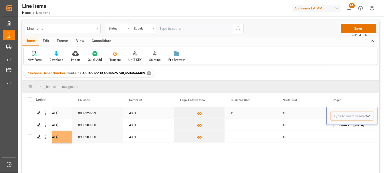
click at [338, 112] on input "Press SPACE to select this row." at bounding box center [352, 116] width 43 height 10
click at [338, 113] on input "Press SPACE to select this row." at bounding box center [352, 116] width 43 height 10
click at [341, 125] on div "[GEOGRAPHIC_DATA]" at bounding box center [352, 131] width 42 height 18
type input "[GEOGRAPHIC_DATA]"
click at [341, 135] on div "Press SPACE to select this row." at bounding box center [352, 137] width 51 height 12
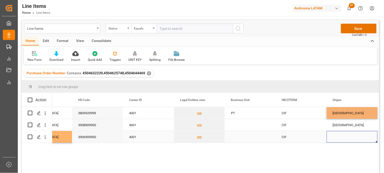
click at [341, 135] on div "Press SPACE to select this row." at bounding box center [352, 137] width 51 height 12
click at [341, 135] on input "Press SPACE to select this row." at bounding box center [352, 134] width 43 height 10
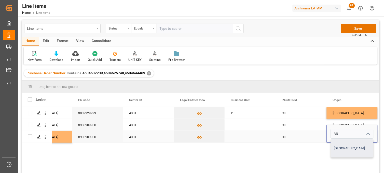
click at [341, 144] on div "[GEOGRAPHIC_DATA]" at bounding box center [352, 149] width 42 height 18
type input "[GEOGRAPHIC_DATA]"
click at [338, 112] on div "[GEOGRAPHIC_DATA]" at bounding box center [352, 114] width 39 height 12
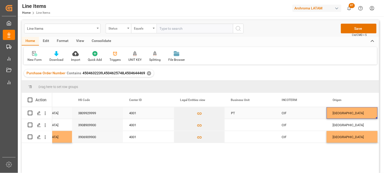
click at [332, 110] on div "[GEOGRAPHIC_DATA]" at bounding box center [352, 113] width 51 height 12
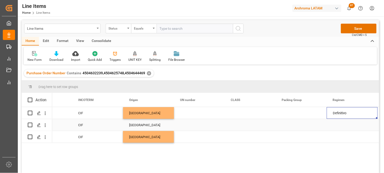
scroll to position [0, 1662]
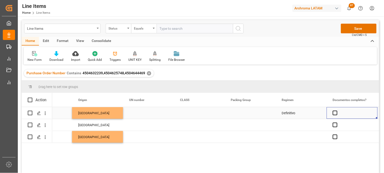
click at [286, 112] on div "Definitivo" at bounding box center [301, 113] width 51 height 12
click at [286, 112] on input "Definitivo" at bounding box center [301, 116] width 43 height 10
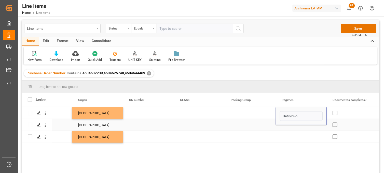
click at [291, 127] on div "Press SPACE to select this row." at bounding box center [301, 125] width 51 height 12
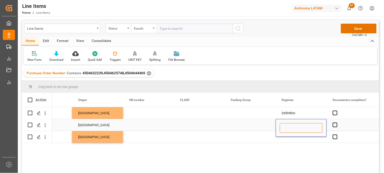
click at [290, 125] on input "Press SPACE to select this row." at bounding box center [301, 128] width 43 height 10
paste input "Definitivo"
type input "Definitivo"
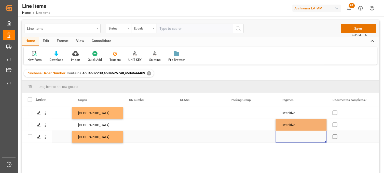
click at [291, 139] on div "Press SPACE to select this row." at bounding box center [301, 137] width 51 height 12
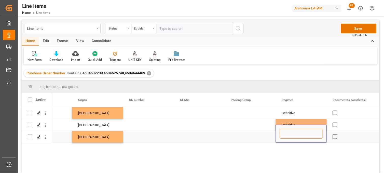
click at [290, 136] on input "Press SPACE to select this row." at bounding box center [301, 134] width 43 height 10
paste input "Definitivo"
type input "Definitivo"
click at [335, 113] on span "Press SPACE to select this row." at bounding box center [335, 113] width 5 height 5
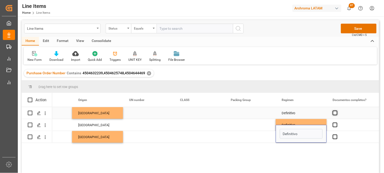
click at [337, 111] on input "Press SPACE to select this row." at bounding box center [337, 111] width 0 height 0
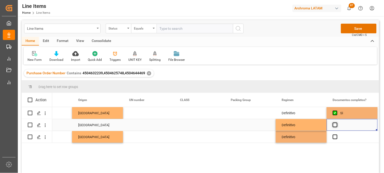
click at [333, 127] on span "Press SPACE to select this row." at bounding box center [335, 125] width 5 height 5
click at [337, 123] on input "Press SPACE to select this row." at bounding box center [337, 123] width 0 height 0
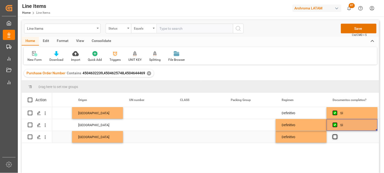
click at [335, 136] on span "Press SPACE to select this row." at bounding box center [335, 137] width 5 height 5
click at [337, 135] on input "Press SPACE to select this row." at bounding box center [337, 135] width 0 height 0
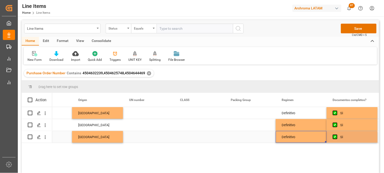
click at [307, 139] on div "Definitivo" at bounding box center [301, 137] width 51 height 12
click at [352, 29] on button "Save" at bounding box center [359, 29] width 36 height 10
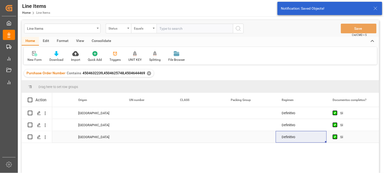
click at [84, 138] on div "[GEOGRAPHIC_DATA]" at bounding box center [97, 137] width 39 height 12
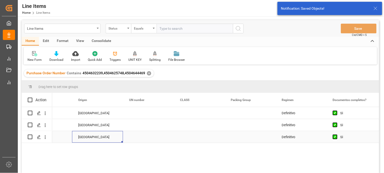
scroll to position [0, 1631]
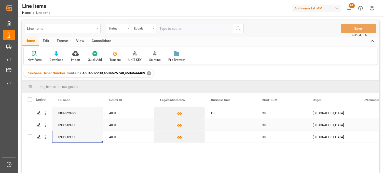
click at [76, 130] on div "3908909900" at bounding box center [77, 125] width 51 height 12
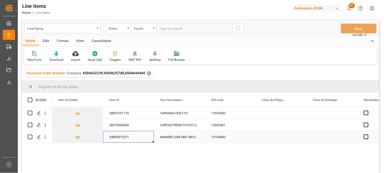
click at [116, 136] on div "24895912271" at bounding box center [128, 137] width 51 height 12
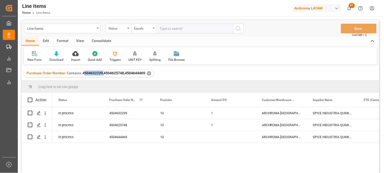
drag, startPoint x: 83, startPoint y: 73, endPoint x: 103, endPoint y: 73, distance: 20.1
click at [103, 73] on span "4504632239,4504625748,4504644469" at bounding box center [114, 73] width 63 height 4
drag, startPoint x: 103, startPoint y: 73, endPoint x: 92, endPoint y: 73, distance: 10.5
click at [92, 73] on span "4504632239,4504625748,4504644469" at bounding box center [114, 73] width 63 height 4
drag, startPoint x: 92, startPoint y: 73, endPoint x: 127, endPoint y: 112, distance: 52.0
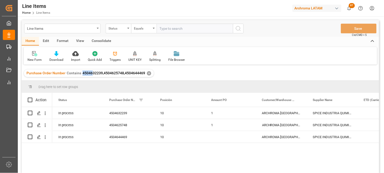
click at [127, 112] on div "4504632239" at bounding box center [128, 113] width 51 height 12
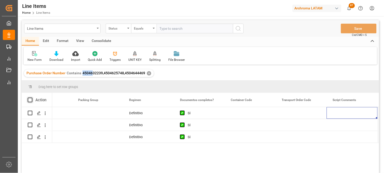
click at [30, 99] on span at bounding box center [30, 100] width 5 height 5
click at [32, 98] on input "checkbox" at bounding box center [32, 98] width 0 height 0
checkbox input "true"
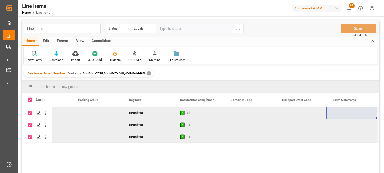
click at [98, 37] on div "Consolidate" at bounding box center [101, 41] width 27 height 9
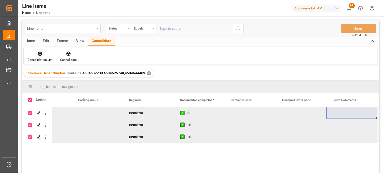
click at [42, 57] on div "Consolidation List" at bounding box center [40, 56] width 33 height 11
click at [43, 70] on div "Line Items Status Equals Save Ctrl/CMD + S Home Edit Format View Consolidate Co…" at bounding box center [201, 103] width 358 height 167
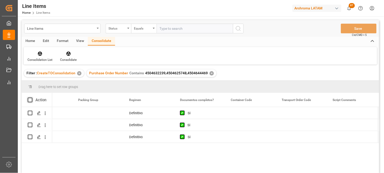
click at [30, 99] on span at bounding box center [30, 100] width 5 height 5
click at [32, 98] on input "checkbox" at bounding box center [32, 98] width 0 height 0
checkbox input "true"
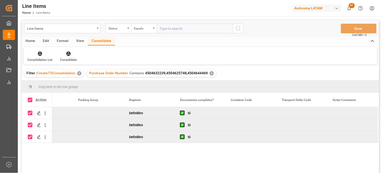
click at [63, 58] on div "Consolidate" at bounding box center [68, 60] width 17 height 5
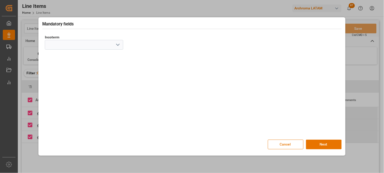
click at [117, 45] on icon "open menu" at bounding box center [118, 45] width 6 height 6
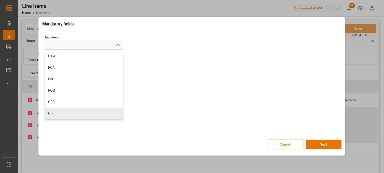
drag, startPoint x: 60, startPoint y: 111, endPoint x: 78, endPoint y: 114, distance: 18.3
click at [60, 111] on div "CIF" at bounding box center [84, 113] width 78 height 11
type input "CIF"
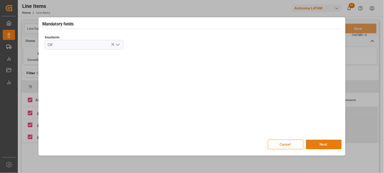
click at [324, 143] on button "Next" at bounding box center [324, 145] width 36 height 10
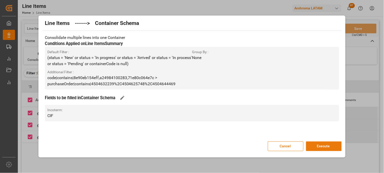
click at [322, 146] on button "Execute" at bounding box center [324, 147] width 36 height 10
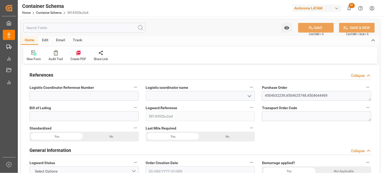
type input "0"
type input "3"
type input "7"
type input "3760"
type input "4030.64"
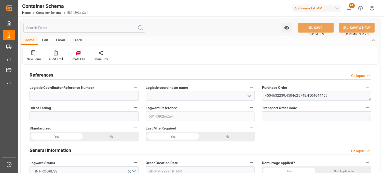
click at [249, 95] on icon "open menu" at bounding box center [250, 96] width 6 height 6
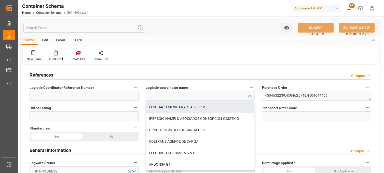
click at [180, 107] on div "LESCHACO MEXICANA, S.A. DE C.V." at bounding box center [200, 107] width 109 height 11
type input "LESCHACO MEXICANA, S.A. DE C.V."
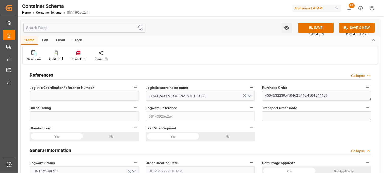
drag, startPoint x: 366, startPoint y: 68, endPoint x: 300, endPoint y: 86, distance: 68.1
click at [366, 68] on div "References Collapse" at bounding box center [200, 75] width 349 height 14
click at [98, 116] on input at bounding box center [84, 117] width 109 height 10
paste input "SS0725SP04890"
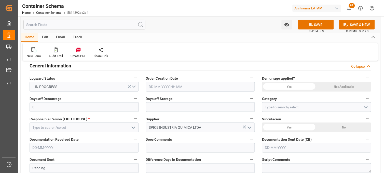
scroll to position [85, 0]
type input "SS0725SP04890"
click at [165, 86] on input "text" at bounding box center [200, 87] width 109 height 10
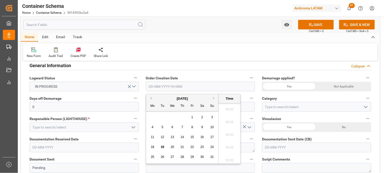
scroll to position [779, 0]
click at [152, 119] on div "28 29 30 31 1 2 3" at bounding box center [183, 118] width 70 height 10
click at [162, 148] on span "19" at bounding box center [162, 147] width 3 height 4
click at [228, 119] on li "15:30" at bounding box center [230, 121] width 22 height 13
type input "[DATE] 15:30"
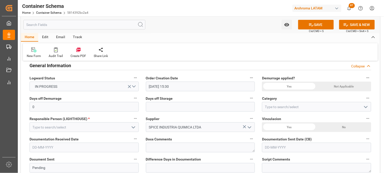
click at [139, 57] on div "Not Applicable" at bounding box center [111, 52] width 55 height 10
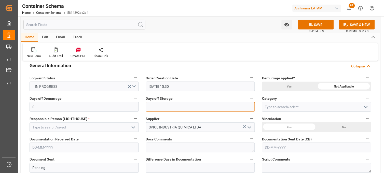
click at [184, 103] on input "text" at bounding box center [200, 107] width 109 height 10
click at [184, 104] on input "text" at bounding box center [200, 107] width 109 height 10
type input "7"
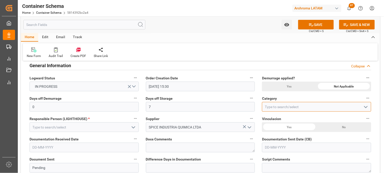
click at [269, 104] on input at bounding box center [316, 107] width 109 height 10
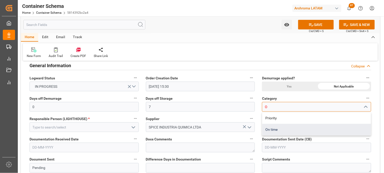
click at [272, 130] on div "On time" at bounding box center [316, 129] width 109 height 11
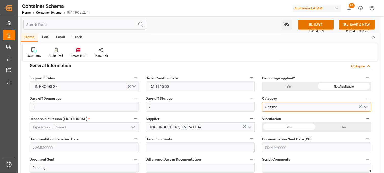
type input "On time"
click at [134, 126] on icon "open menu" at bounding box center [133, 128] width 6 height 6
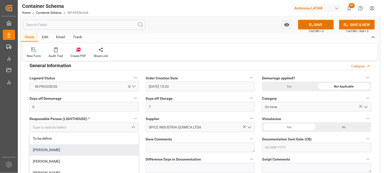
click at [75, 149] on div "[PERSON_NAME]" at bounding box center [84, 149] width 109 height 11
type input "[PERSON_NAME]"
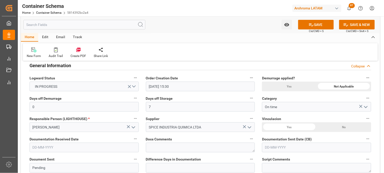
click at [103, 145] on input "text" at bounding box center [84, 148] width 109 height 10
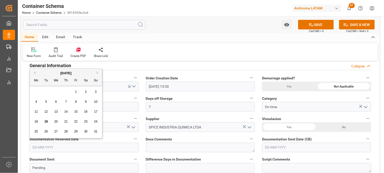
click at [33, 92] on div "28 29 30 31 1 2 3" at bounding box center [66, 92] width 70 height 10
click at [36, 121] on span "18" at bounding box center [35, 122] width 3 height 4
type input "[DATE]"
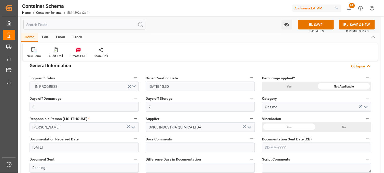
click at [284, 146] on input "text" at bounding box center [316, 148] width 109 height 10
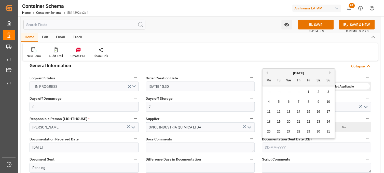
drag, startPoint x: 269, startPoint y: 94, endPoint x: 279, endPoint y: 112, distance: 20.3
click at [269, 95] on div "28 29 30 31 1 2 3" at bounding box center [299, 92] width 70 height 10
click at [280, 121] on span "19" at bounding box center [278, 122] width 3 height 4
type input "[DATE]"
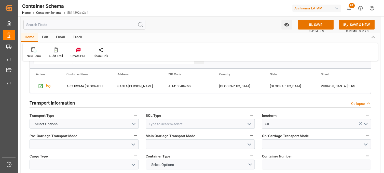
scroll to position [424, 0]
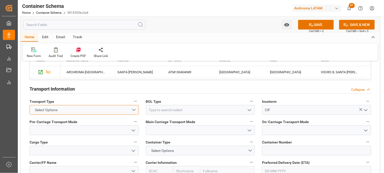
click at [135, 110] on button "Select Options" at bounding box center [84, 110] width 109 height 10
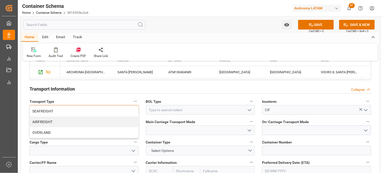
drag, startPoint x: 53, startPoint y: 111, endPoint x: 59, endPoint y: 112, distance: 5.9
click at [54, 112] on div "SEAFREIGHT" at bounding box center [84, 111] width 109 height 11
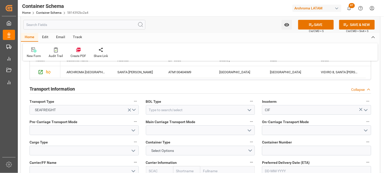
click at [251, 111] on icon "open menu" at bounding box center [250, 110] width 6 height 6
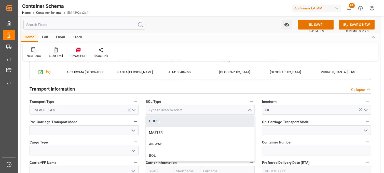
click at [166, 123] on div "HOUSE" at bounding box center [200, 121] width 109 height 11
type input "HOUSE"
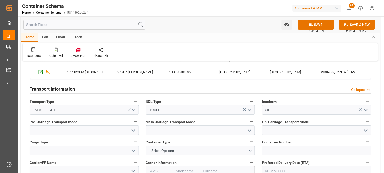
click at [133, 131] on polyline "open menu" at bounding box center [133, 131] width 3 height 2
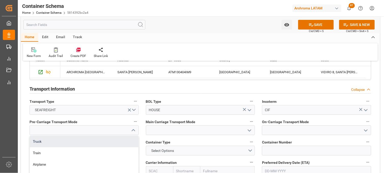
click at [118, 141] on div "Truck" at bounding box center [84, 141] width 109 height 11
type input "Truck"
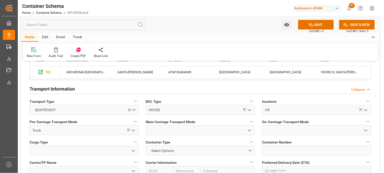
click at [250, 130] on icon "open menu" at bounding box center [250, 131] width 6 height 6
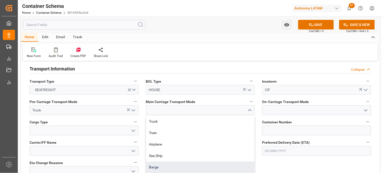
scroll to position [453, 0]
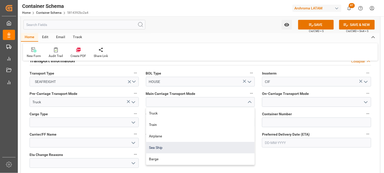
click at [174, 148] on div "Sea Ship" at bounding box center [200, 147] width 109 height 11
type input "Sea Ship"
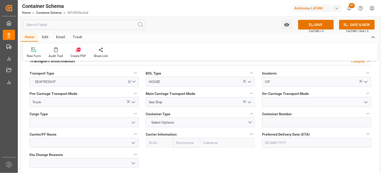
click at [365, 102] on polyline "open menu" at bounding box center [366, 103] width 3 height 2
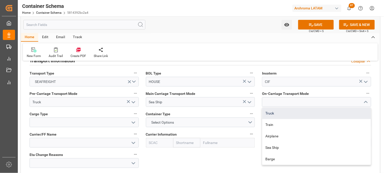
click at [300, 116] on div "Truck" at bounding box center [316, 113] width 109 height 11
type input "Truck"
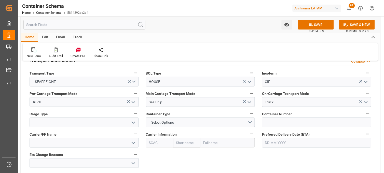
click at [134, 123] on polyline "open menu" at bounding box center [133, 123] width 3 height 2
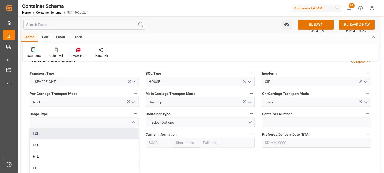
click at [89, 133] on div "LCL" at bounding box center [84, 133] width 109 height 11
type input "LCL"
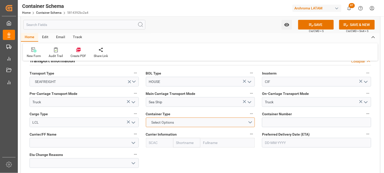
click at [250, 123] on button "Select Options" at bounding box center [200, 123] width 109 height 10
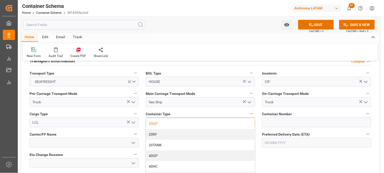
click at [185, 123] on div "20GP" at bounding box center [200, 123] width 109 height 11
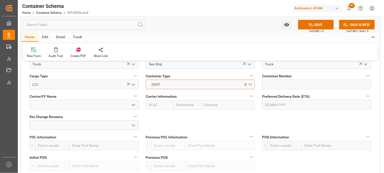
scroll to position [481, 0]
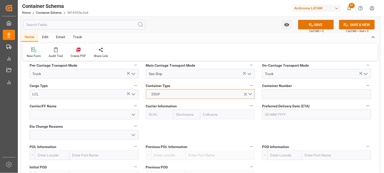
click at [250, 93] on button "20GP" at bounding box center [200, 94] width 109 height 10
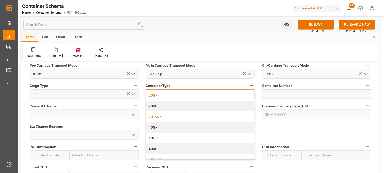
click at [154, 116] on div "20TANK" at bounding box center [200, 117] width 109 height 11
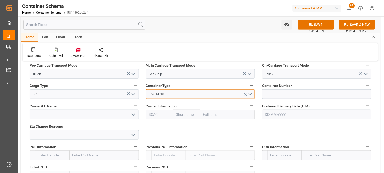
click at [250, 93] on button "20TANK" at bounding box center [200, 94] width 109 height 10
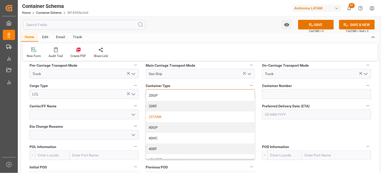
click at [163, 140] on div "40HC" at bounding box center [200, 138] width 109 height 11
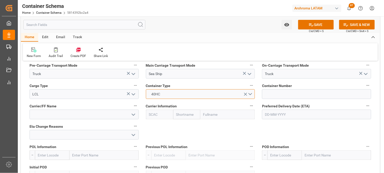
click at [252, 94] on button "40HC" at bounding box center [200, 94] width 109 height 10
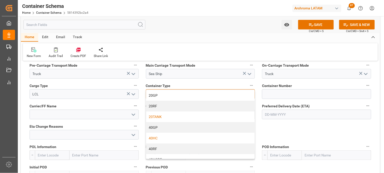
click at [159, 117] on div "20TANK" at bounding box center [200, 117] width 109 height 11
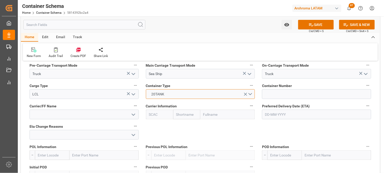
click at [250, 94] on button "20TANK" at bounding box center [200, 94] width 109 height 10
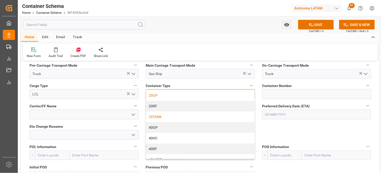
click at [159, 98] on div "20GP" at bounding box center [200, 95] width 109 height 11
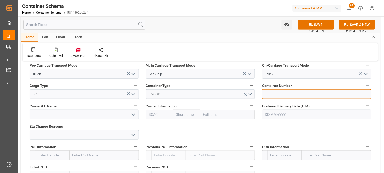
click at [280, 90] on input at bounding box center [316, 94] width 109 height 10
paste input "NYKU0727935"
type input "NYKU0727935"
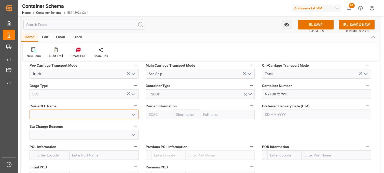
click at [110, 115] on input at bounding box center [84, 115] width 109 height 10
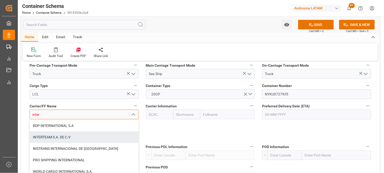
click at [72, 136] on div "INTERTEAM S.A. DE C.V" at bounding box center [84, 137] width 109 height 11
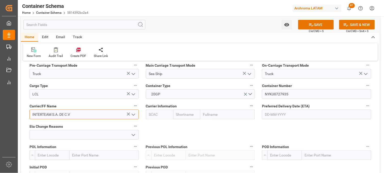
type input "INTERTEAM S.A. DE C.V"
click at [187, 115] on input "text" at bounding box center [186, 115] width 27 height 10
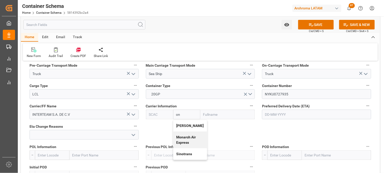
type input "one"
click at [183, 125] on b "ONE" at bounding box center [180, 126] width 7 height 4
type input "ONEY"
type input "ONE"
type input "Ocean Network Express"
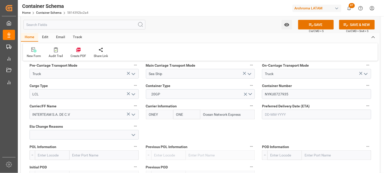
type input "ONE"
click at [281, 114] on input "text" at bounding box center [316, 115] width 109 height 10
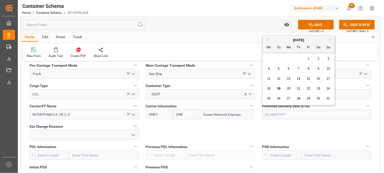
click at [268, 59] on div "28 29 30 31 1 2 3" at bounding box center [299, 59] width 70 height 10
click at [297, 97] on span "28" at bounding box center [298, 99] width 3 height 4
type input "[DATE]"
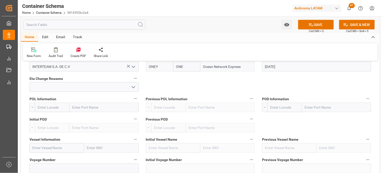
scroll to position [538, 0]
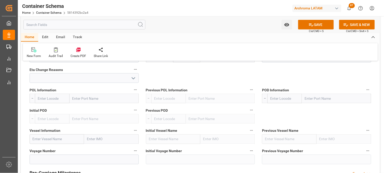
click at [75, 99] on input "text" at bounding box center [104, 99] width 69 height 10
type input "santos"
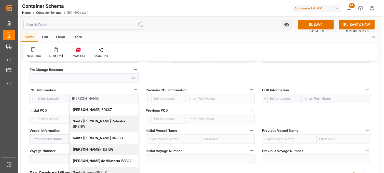
click at [78, 110] on b "[PERSON_NAME]" at bounding box center [87, 110] width 28 height 4
type input "BRSSZ"
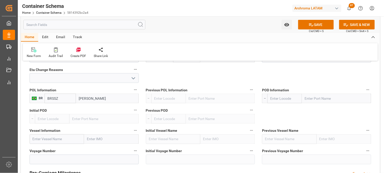
type input "[PERSON_NAME]"
click at [312, 99] on input "text" at bounding box center [336, 99] width 69 height 10
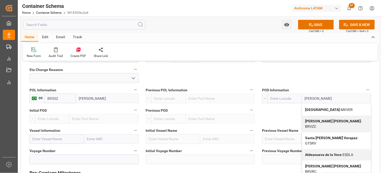
click at [313, 111] on b "[GEOGRAPHIC_DATA]" at bounding box center [323, 110] width 35 height 4
type input "[GEOGRAPHIC_DATA]"
type input "MXVER"
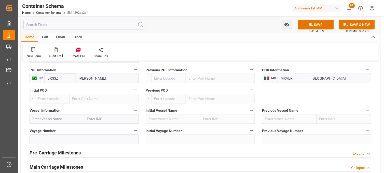
scroll to position [566, 0]
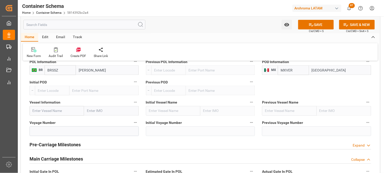
type input "[GEOGRAPHIC_DATA]"
click at [42, 112] on input "text" at bounding box center [57, 111] width 55 height 10
paste input "MSC PHOENIX"
type input "MSC PHOENIX"
click at [50, 122] on b "MSC PHOENIX" at bounding box center [45, 122] width 24 height 4
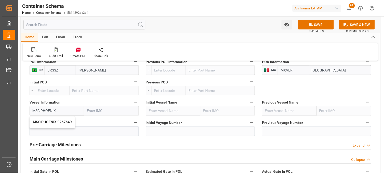
type input "9267649"
type input "MSC PHOENIX"
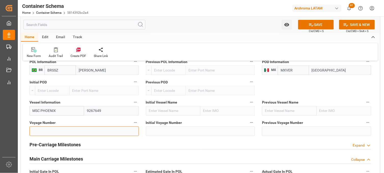
click at [43, 129] on input at bounding box center [84, 132] width 109 height 10
paste input "2524N"
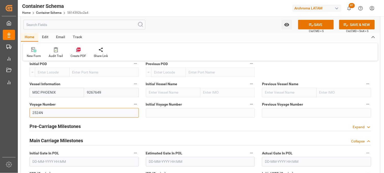
scroll to position [594, 0]
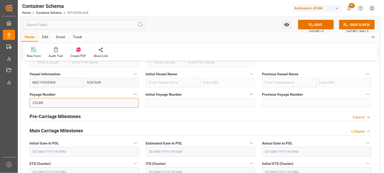
type input "2524N"
drag, startPoint x: 59, startPoint y: 129, endPoint x: 104, endPoint y: 110, distance: 48.2
click at [59, 129] on h2 "Main Carriage Milestones" at bounding box center [57, 131] width 54 height 7
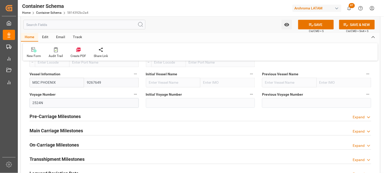
click at [64, 129] on h2 "Main Carriage Milestones" at bounding box center [57, 131] width 54 height 7
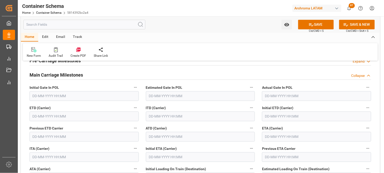
scroll to position [651, 0]
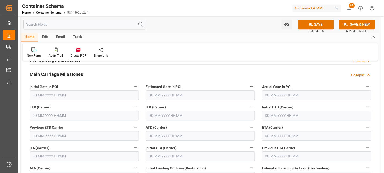
click at [268, 136] on input "text" at bounding box center [316, 136] width 109 height 10
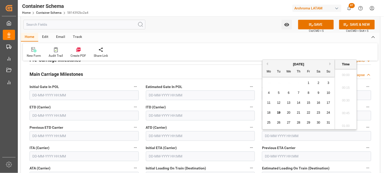
scroll to position [791, 0]
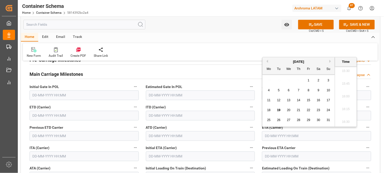
click at [299, 122] on span "28" at bounding box center [298, 120] width 3 height 4
click at [344, 98] on li "16:00" at bounding box center [346, 96] width 22 height 13
type input "[DATE] 16:00"
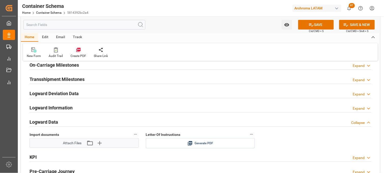
scroll to position [821, 0]
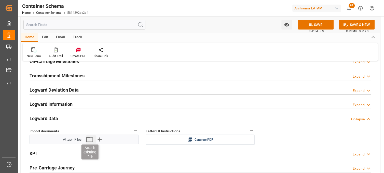
click at [88, 140] on icon "button" at bounding box center [90, 140] width 8 height 8
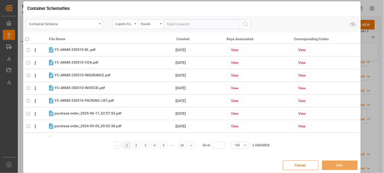
click at [97, 24] on div "Container Schema" at bounding box center [63, 23] width 68 height 6
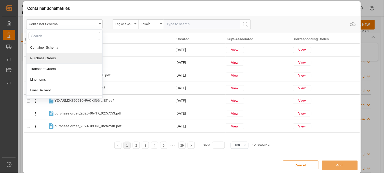
click at [69, 57] on div "Purchase Orders" at bounding box center [64, 58] width 76 height 11
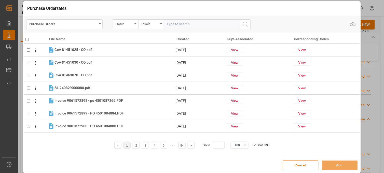
click at [127, 25] on div "Status" at bounding box center [124, 23] width 17 height 6
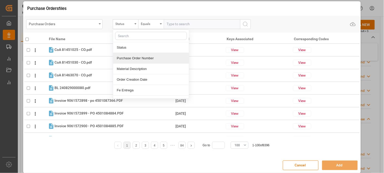
click at [129, 59] on div "Purchase Order Number" at bounding box center [151, 58] width 76 height 11
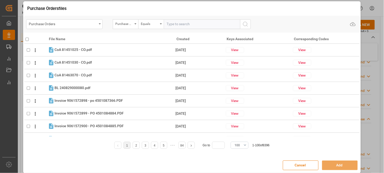
click at [175, 27] on input "text" at bounding box center [202, 24] width 76 height 10
paste input "4504632239"
type input "4504632239"
click at [245, 24] on icon "search button" at bounding box center [246, 24] width 6 height 6
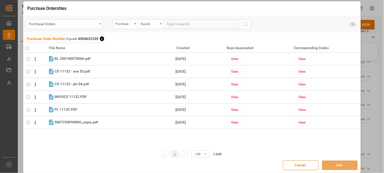
click at [27, 49] on input "checkbox" at bounding box center [26, 48] width 3 height 3
checkbox input "true"
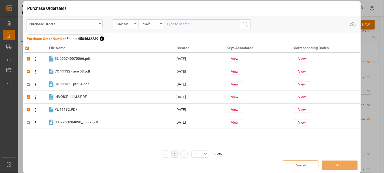
checkbox input "true"
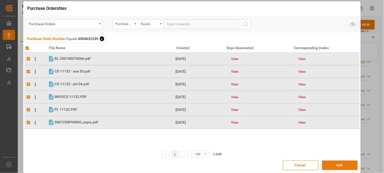
click at [331, 169] on button "Add" at bounding box center [340, 166] width 36 height 10
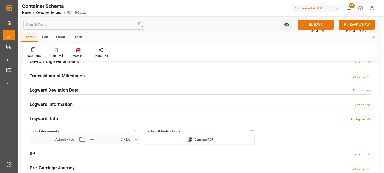
click at [313, 25] on icon at bounding box center [311, 24] width 5 height 3
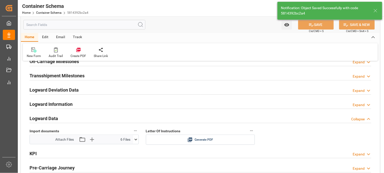
type input "Document Sent"
type input "MXVER"
type input "[GEOGRAPHIC_DATA]"
type input "MSC PHOENIX"
type input "9267649"
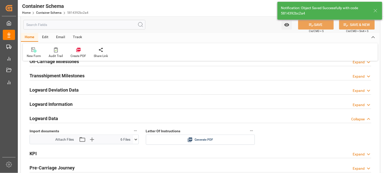
type input "2524N"
type input "[DATE] 16:00"
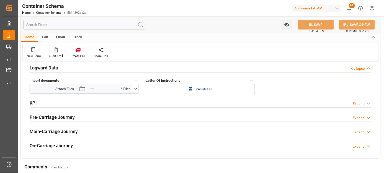
scroll to position [878, 0]
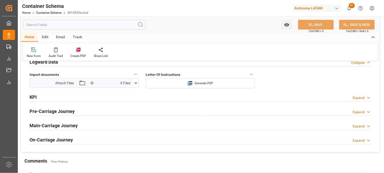
click at [190, 82] on icon at bounding box center [190, 83] width 5 height 5
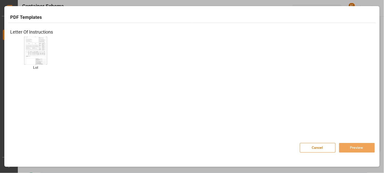
click at [35, 57] on img at bounding box center [35, 50] width 20 height 29
drag, startPoint x: 353, startPoint y: 148, endPoint x: 347, endPoint y: 132, distance: 17.4
click at [353, 148] on button "Preview" at bounding box center [357, 148] width 36 height 10
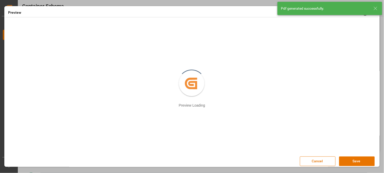
scroll to position [3, 0]
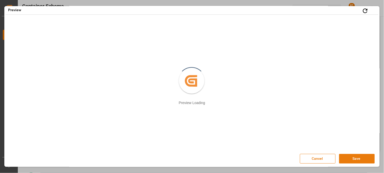
click at [361, 161] on button "Save" at bounding box center [357, 159] width 36 height 10
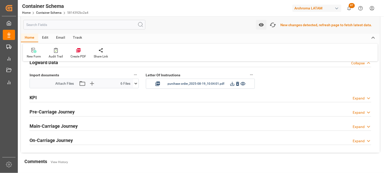
scroll to position [878, 0]
click at [276, 25] on icon "button" at bounding box center [273, 25] width 8 height 8
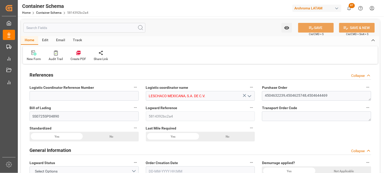
type input "0"
type input "7"
type input "3"
type input "7"
type input "3760"
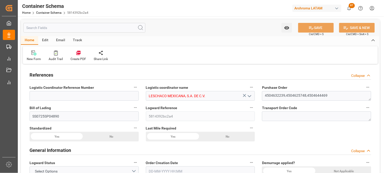
type input "4030.64"
type input "ONE"
type input "Ocean Network Express"
type input "BRSSZ"
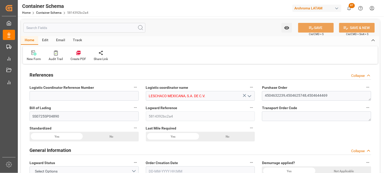
type input "MXVER"
type input "9267649"
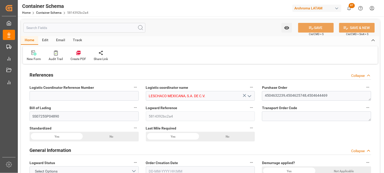
type input "9267649"
type input "[DATE] 15:30"
type input "[DATE]"
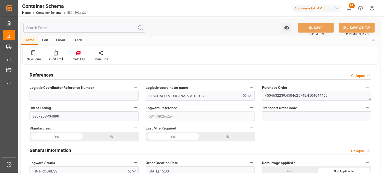
type input "[DATE] 16:00"
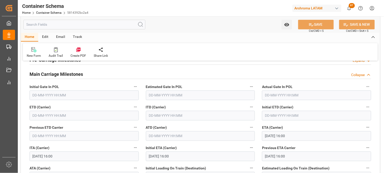
scroll to position [679, 0]
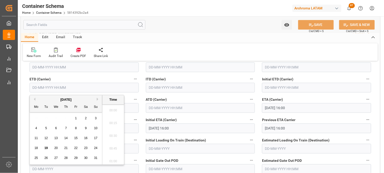
click at [40, 88] on input "text" at bounding box center [84, 88] width 109 height 10
click at [66, 129] on span "7" at bounding box center [66, 129] width 2 height 4
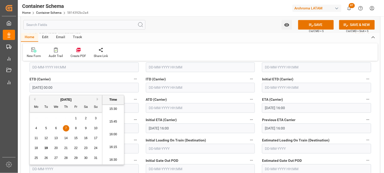
click at [111, 112] on li "15:30" at bounding box center [113, 109] width 22 height 13
type input "[DATE] 15:30"
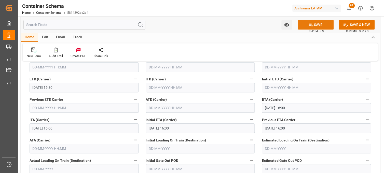
scroll to position [42, 0]
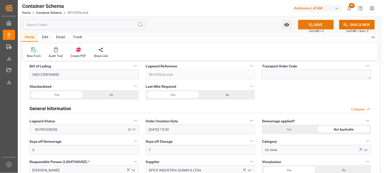
click at [319, 26] on button "SAVE" at bounding box center [316, 25] width 36 height 10
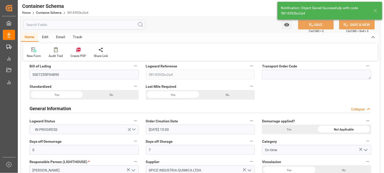
type input "[DATE] 15:30"
type input "[DATE] 00:00"
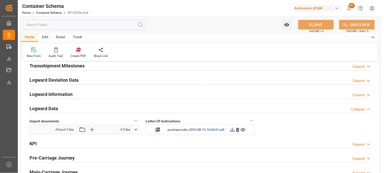
scroll to position [834, 0]
